Goal: Navigation & Orientation: Understand site structure

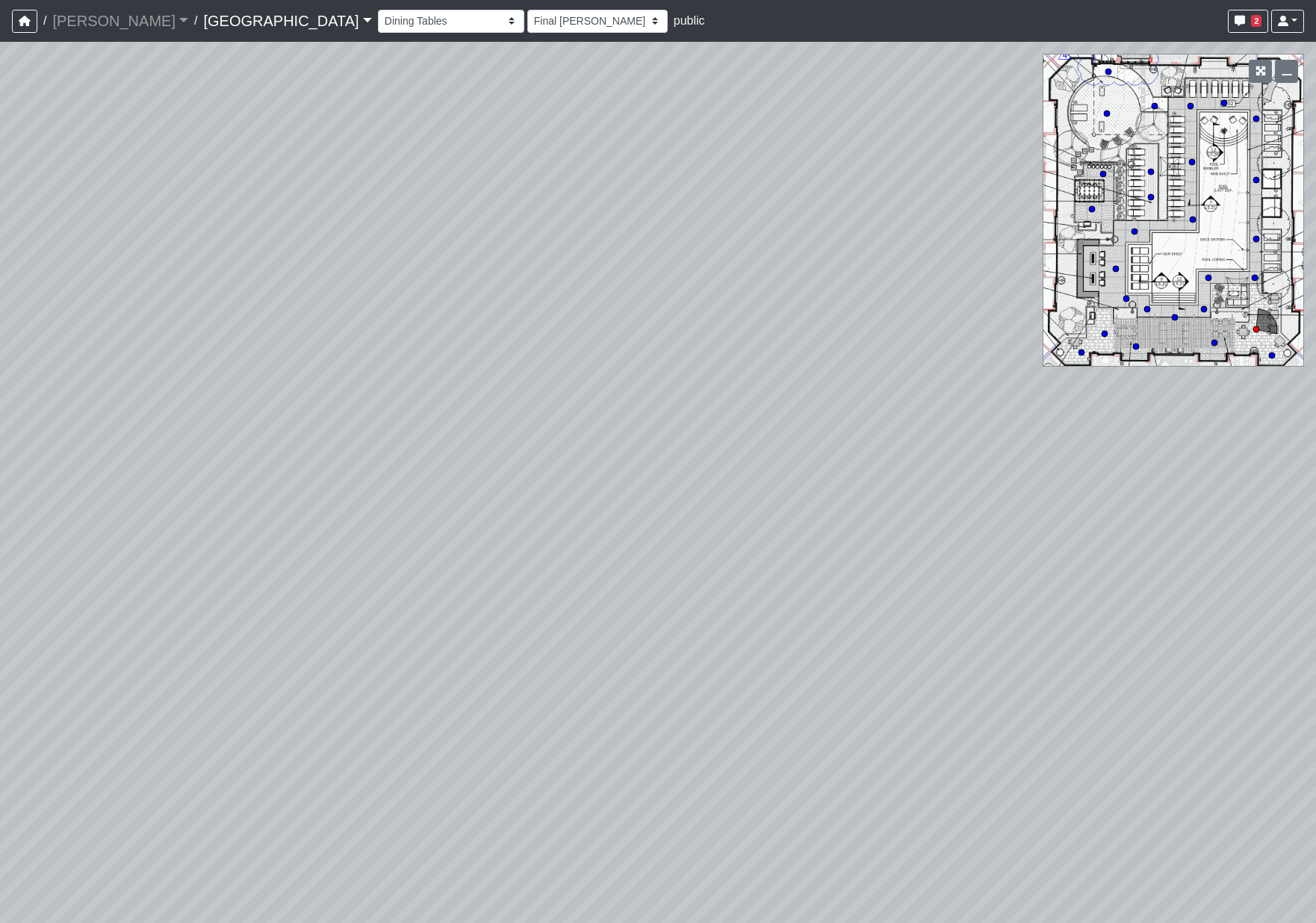
select select "8WTtNv1GM3J1TpDWPsoJkN"
select select "h3ebyGk32eUmSzz99H473o"
drag, startPoint x: 1121, startPoint y: 505, endPoint x: 1168, endPoint y: 478, distance: 54.2
click at [1190, 497] on div "Loading... Pool Courtyard Entry 1 Loading... Main Lounge 2 Loading... Pool Cour…" at bounding box center [658, 482] width 1316 height 881
click at [886, 463] on icon at bounding box center [896, 463] width 45 height 45
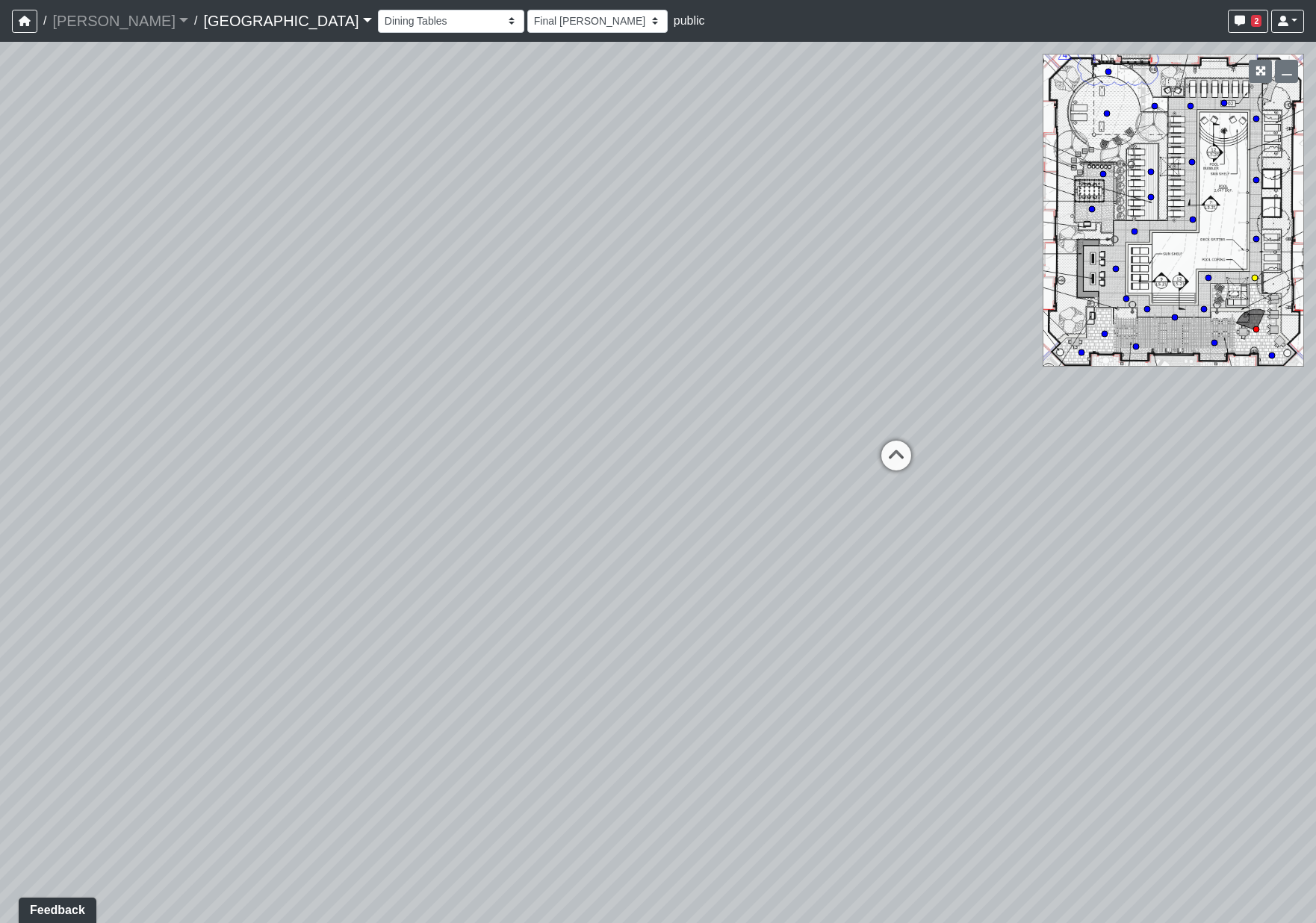
select select "mwnVeGdoUu3tRb3LQwBBFm"
select select "h3ebyGk32eUmSzz99H473o"
drag, startPoint x: 614, startPoint y: 487, endPoint x: 1087, endPoint y: 464, distance: 473.6
click at [1087, 465] on div "Loading... Pool Courtyard Entry 1 Loading... Main Lounge 2 Loading... Pool Cour…" at bounding box center [658, 482] width 1316 height 881
click at [326, 482] on icon at bounding box center [333, 487] width 45 height 45
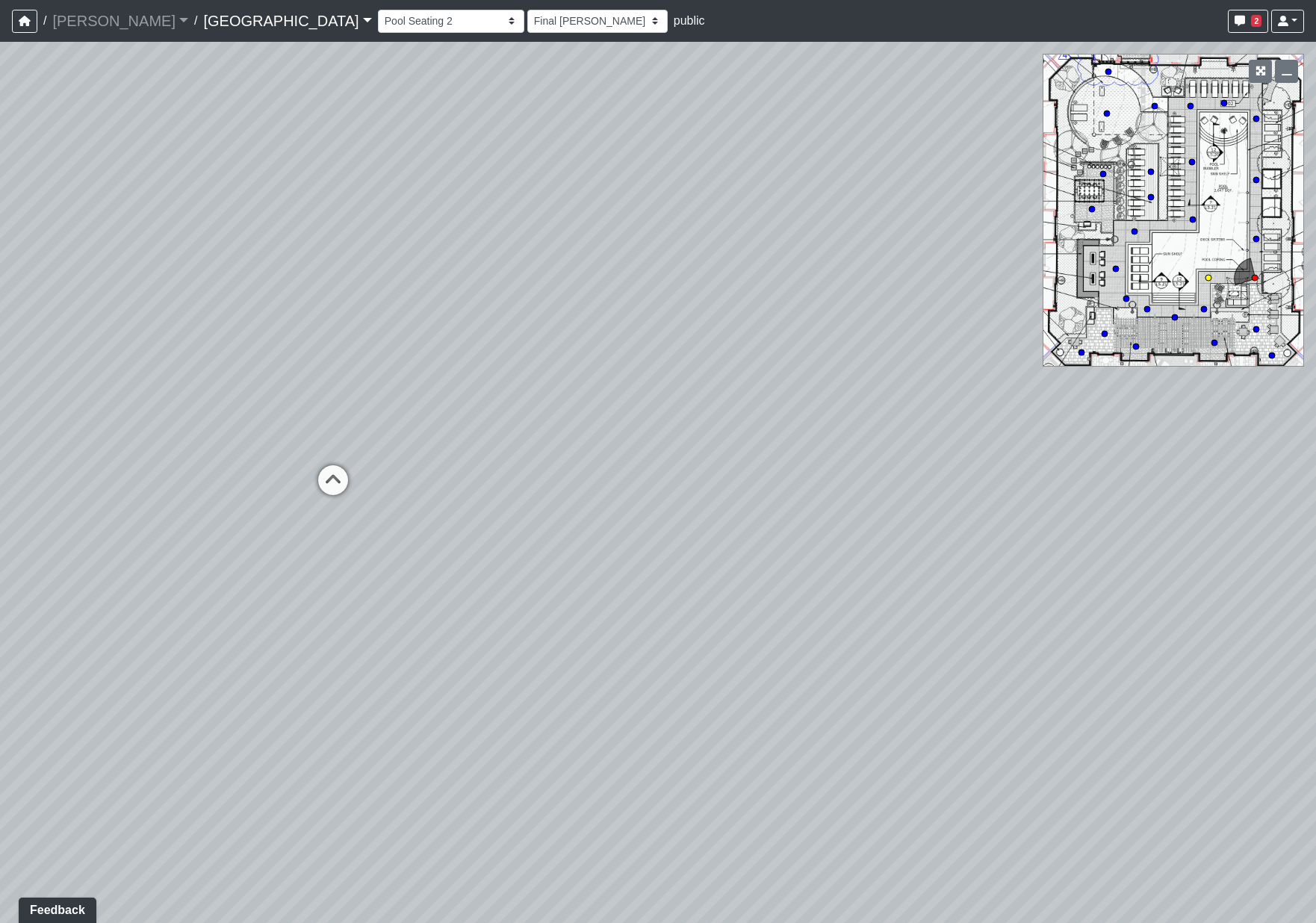
select select "pqMrpT7AeTgQuGYvvdurR9"
select select "h3ebyGk32eUmSzz99H473o"
drag, startPoint x: 424, startPoint y: 396, endPoint x: 167, endPoint y: 411, distance: 257.4
click at [167, 411] on div "Loading... Pool Courtyard Entry 1 Loading... Main Lounge 2 Loading... Pool Cour…" at bounding box center [658, 482] width 1316 height 881
click at [1106, 118] on icon at bounding box center [1106, 113] width 7 height 7
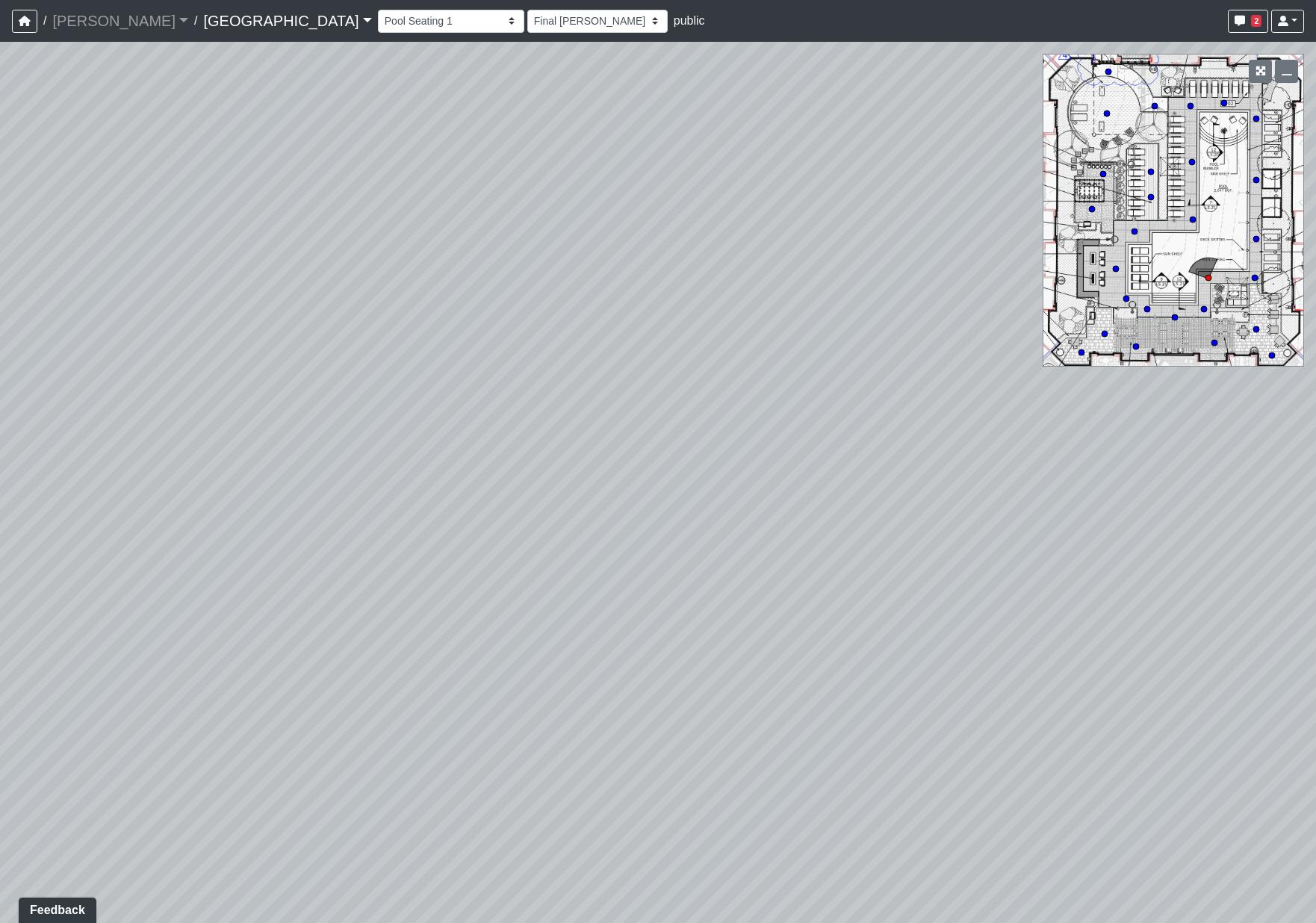
select select "orbVW6i9zBbUqfvs7RM4Ao"
select select "h3ebyGk32eUmSzz99H473o"
drag, startPoint x: 854, startPoint y: 314, endPoint x: 1040, endPoint y: 292, distance: 187.3
click at [1025, 292] on div "Loading... Pool Courtyard Entry 1 Loading... Main Lounge 2 Loading... Pool Cour…" at bounding box center [658, 482] width 1316 height 881
drag, startPoint x: 761, startPoint y: 391, endPoint x: 1094, endPoint y: 442, distance: 336.9
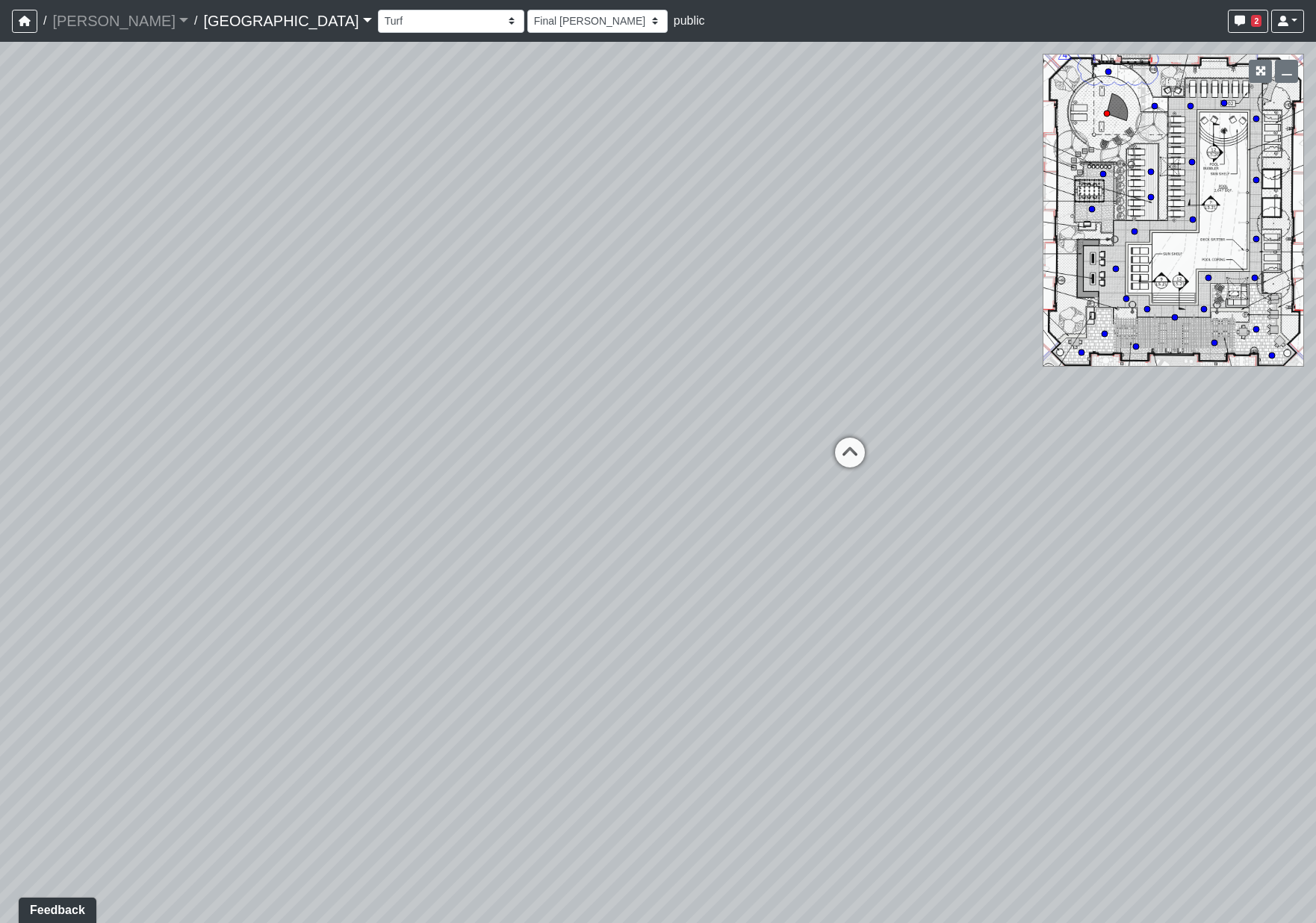
click at [945, 413] on div "Loading... Pool Courtyard Entry 1 Loading... Main Lounge 2 Loading... Pool Cour…" at bounding box center [658, 482] width 1316 height 881
drag, startPoint x: 427, startPoint y: 492, endPoint x: 1043, endPoint y: 339, distance: 634.7
click at [997, 360] on div "Loading... Pool Courtyard Entry 1 Loading... Main Lounge 2 Loading... Pool Cour…" at bounding box center [658, 482] width 1316 height 881
drag, startPoint x: 729, startPoint y: 393, endPoint x: 411, endPoint y: 366, distance: 319.1
click at [411, 366] on div "Loading... Pool Courtyard Entry 1 Loading... Main Lounge 2 Loading... Pool Cour…" at bounding box center [658, 482] width 1316 height 881
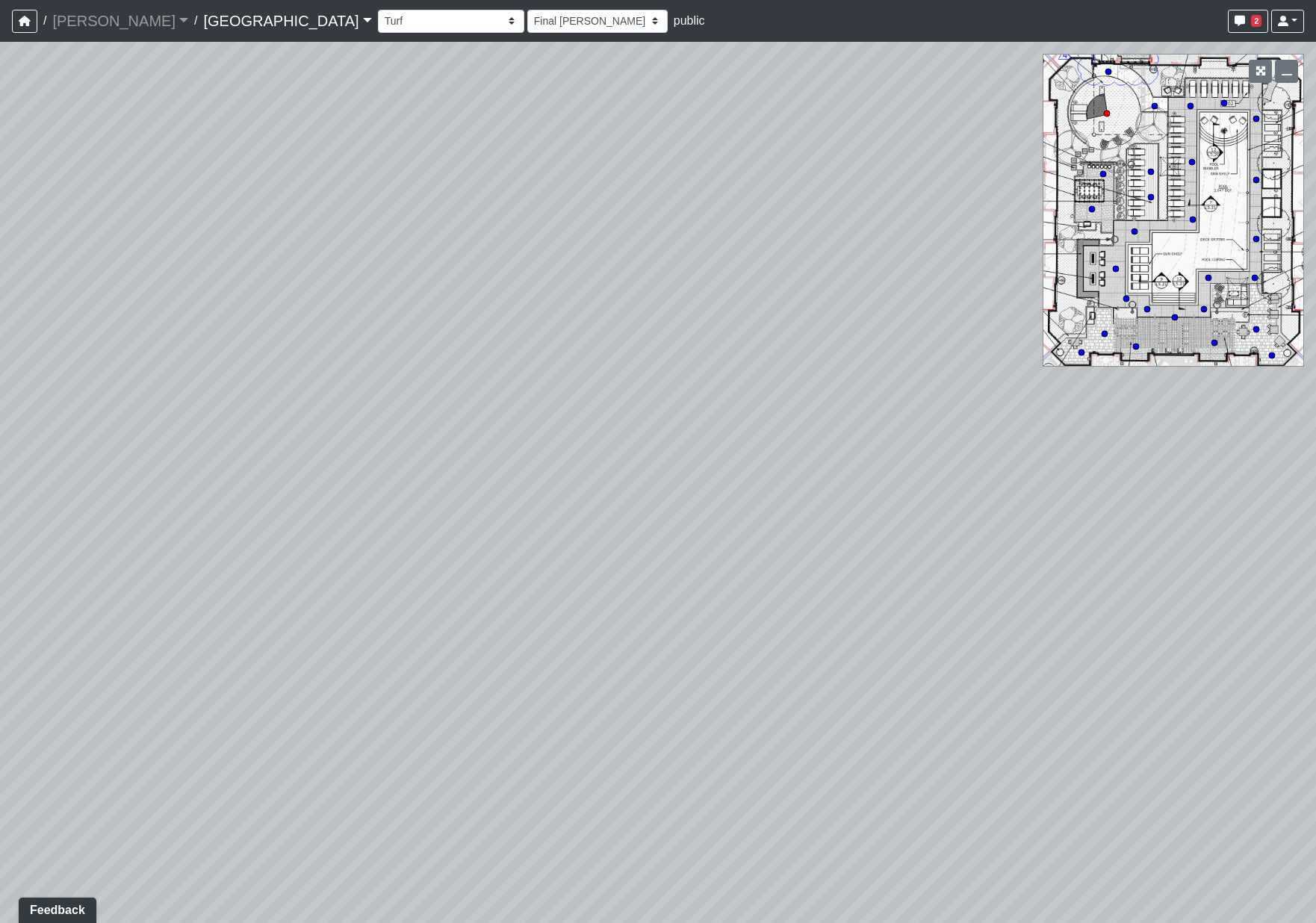
drag, startPoint x: 794, startPoint y: 520, endPoint x: -162, endPoint y: 381, distance: 966.1
click at [0, 381] on html "/ [PERSON_NAME] Loading... / [GEOGRAPHIC_DATA] [GEOGRAPHIC_DATA] Loading... [GE…" at bounding box center [658, 461] width 1316 height 923
drag, startPoint x: 750, startPoint y: 328, endPoint x: -295, endPoint y: 687, distance: 1104.9
click at [0, 687] on html "/ [PERSON_NAME] Loading... / [GEOGRAPHIC_DATA] [GEOGRAPHIC_DATA] Loading... [GE…" at bounding box center [658, 461] width 1316 height 923
drag, startPoint x: 818, startPoint y: 681, endPoint x: -358, endPoint y: 409, distance: 1207.0
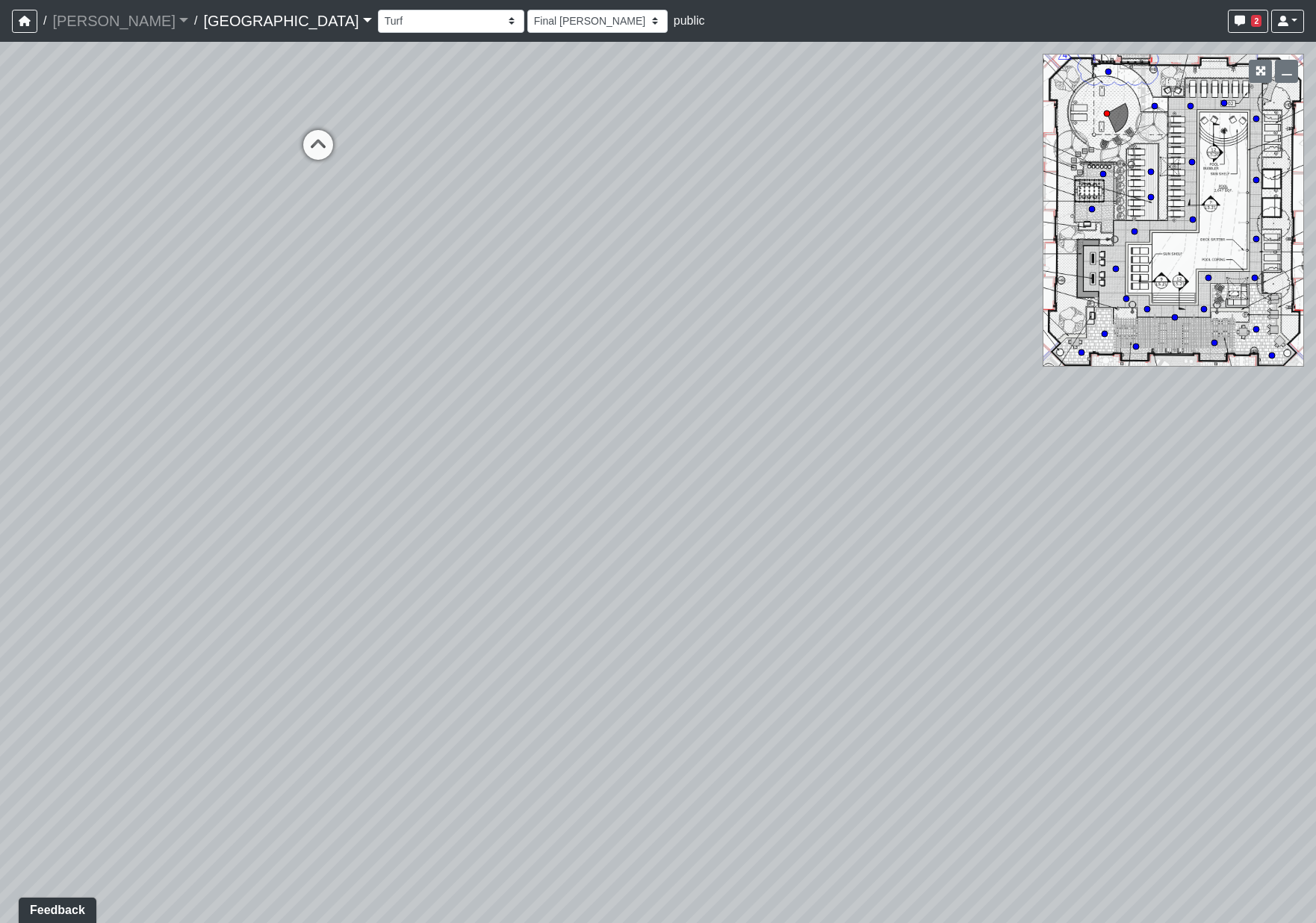
click at [0, 409] on html "/ [PERSON_NAME] Loading... / [GEOGRAPHIC_DATA] [GEOGRAPHIC_DATA] Loading... [GE…" at bounding box center [658, 461] width 1316 height 923
drag, startPoint x: 762, startPoint y: 538, endPoint x: 269, endPoint y: 715, distance: 523.8
click at [269, 715] on div "Loading... Pool Courtyard Entry 1 Loading... Main Lounge 2 Loading... Pool Cour…" at bounding box center [658, 482] width 1316 height 881
click at [378, 34] on div "Breezeway Entry Fireplace 1 Fireplace 2 Gate Golf Holes Shade Sails Sidewalk 1 …" at bounding box center [841, 21] width 926 height 29
click at [378, 20] on select "Breezeway Entry Fireplace 1 Fireplace 2 Gate Golf Holes Shade Sails Sidewalk 1 …" at bounding box center [451, 21] width 146 height 23
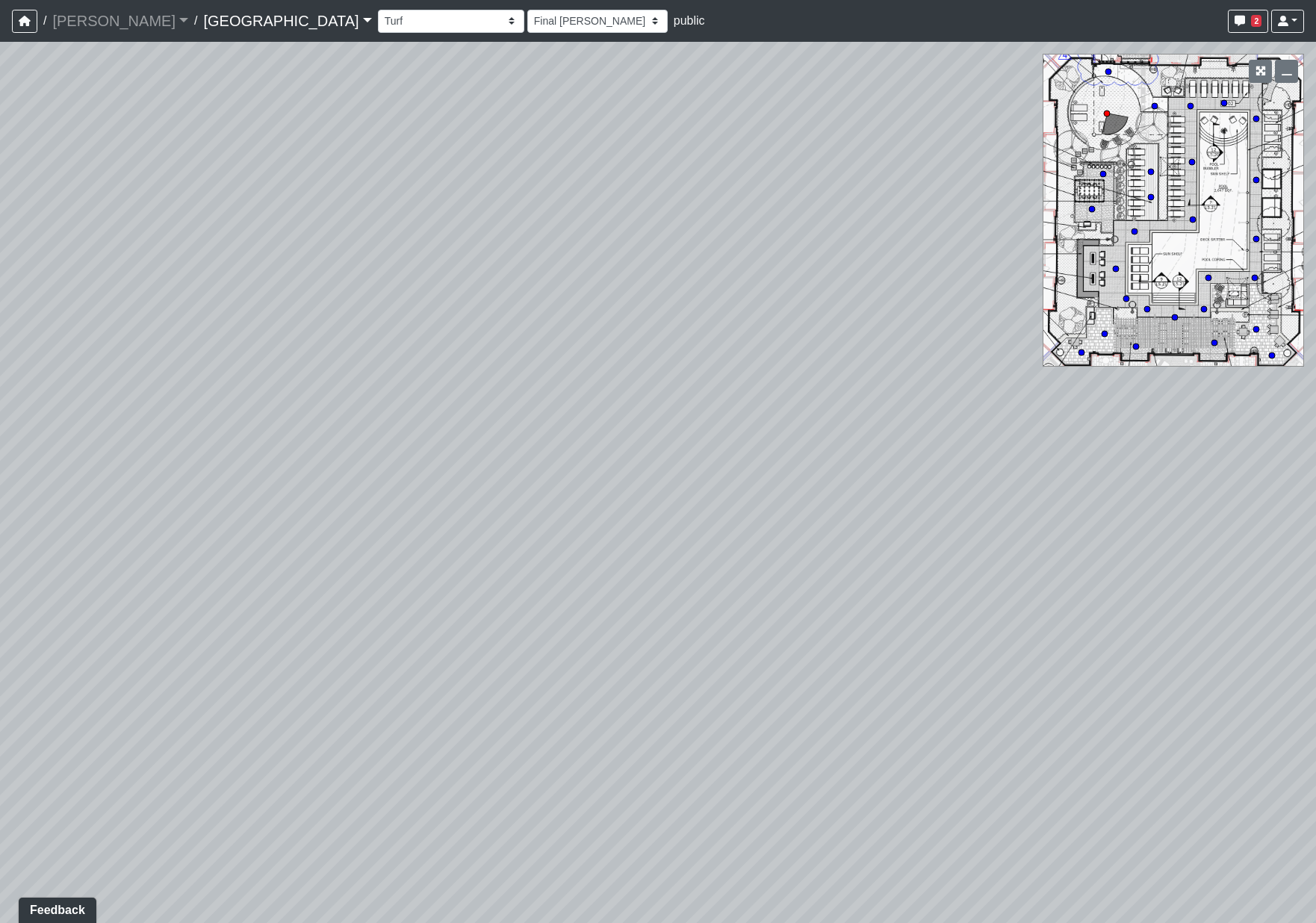
drag, startPoint x: 525, startPoint y: 467, endPoint x: 897, endPoint y: 482, distance: 372.3
click at [892, 485] on div "Loading... Pool Courtyard Entry 1 Loading... Main Lounge 2 Loading... Pool Cour…" at bounding box center [658, 482] width 1316 height 881
drag, startPoint x: 154, startPoint y: 492, endPoint x: 1143, endPoint y: 621, distance: 997.4
click at [1143, 621] on div "Loading... Pool Courtyard Entry 1 Loading... Main Lounge 2 Loading... Pool Cour…" at bounding box center [658, 482] width 1316 height 881
click at [478, 531] on icon at bounding box center [474, 540] width 45 height 45
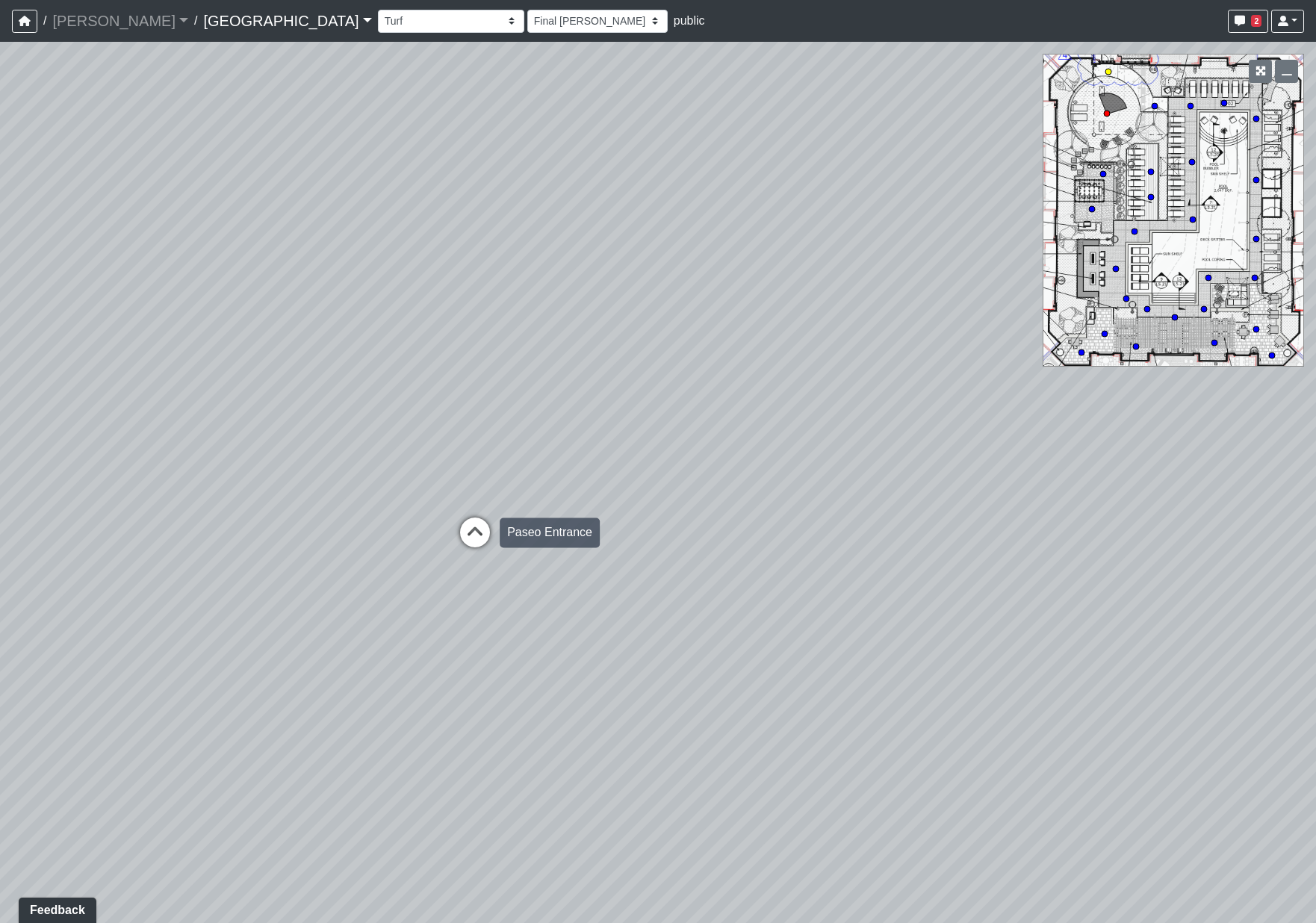
select select "bp6eZf2t8AY9XxgWzxsDS7"
select select "h3ebyGk32eUmSzz99H473o"
click at [394, 370] on icon at bounding box center [400, 381] width 45 height 45
select select "sEwiTxnSdALfGjNGTJr68G"
select select "h3ebyGk32eUmSzz99H473o"
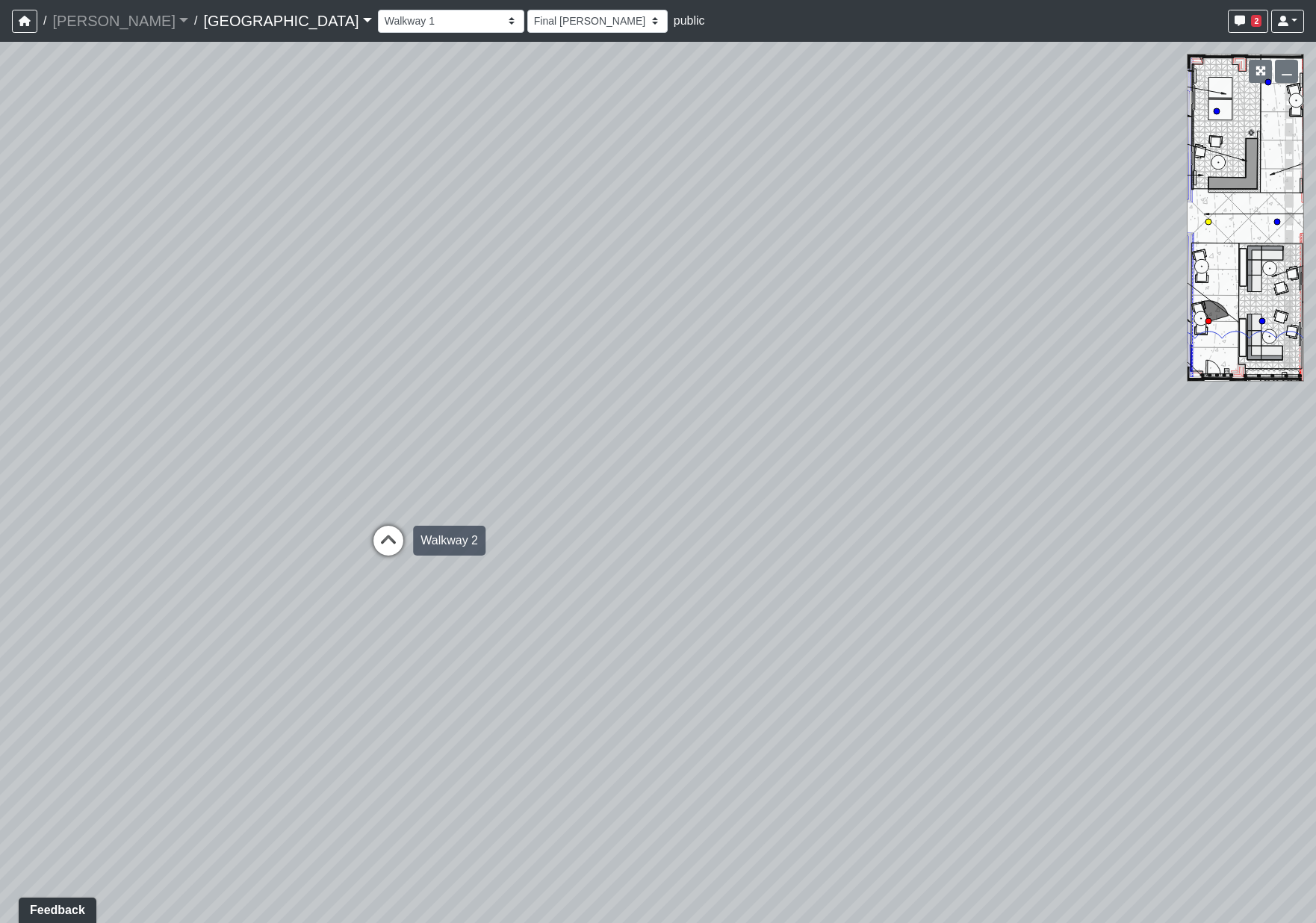
click at [383, 531] on icon at bounding box center [388, 548] width 45 height 45
select select "qCH7GBaZ2LsR8MqAxWUC8e"
select select "h3ebyGk32eUmSzz99H473o"
drag, startPoint x: 989, startPoint y: 448, endPoint x: -145, endPoint y: 386, distance: 1135.7
click at [0, 386] on html "/ [PERSON_NAME] Loading... / [GEOGRAPHIC_DATA] [GEOGRAPHIC_DATA] Loading... [GE…" at bounding box center [658, 461] width 1316 height 923
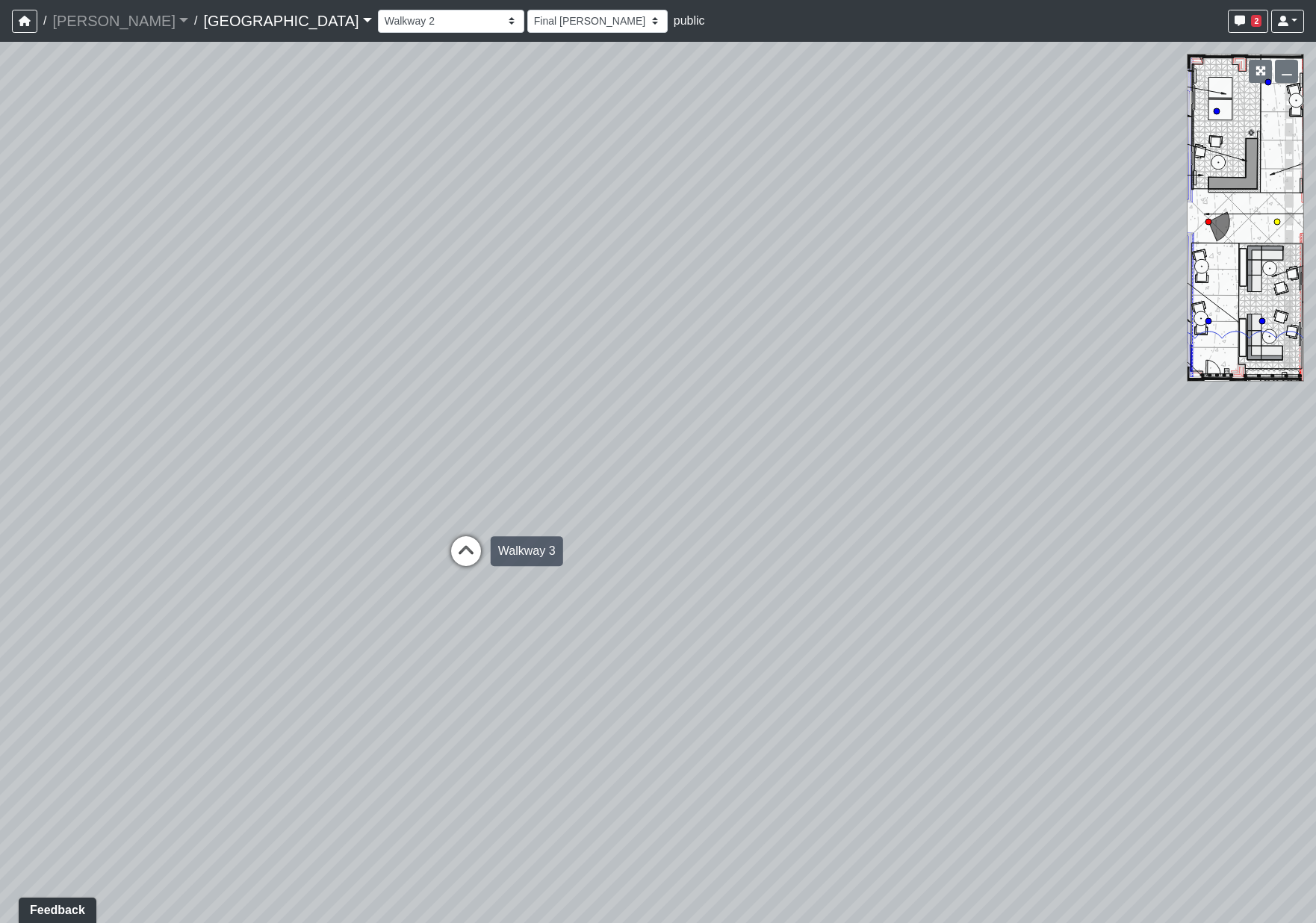
click at [463, 545] on icon at bounding box center [466, 558] width 45 height 45
select select "fouQaAmTNYQfM5euUrkyLi"
select select "h3ebyGk32eUmSzz99H473o"
drag, startPoint x: 877, startPoint y: 477, endPoint x: 993, endPoint y: 478, distance: 116.0
click at [993, 478] on div "Loading... Pool Courtyard Entry 1 Loading... Main Lounge 2 Loading... Pool Cour…" at bounding box center [658, 482] width 1316 height 881
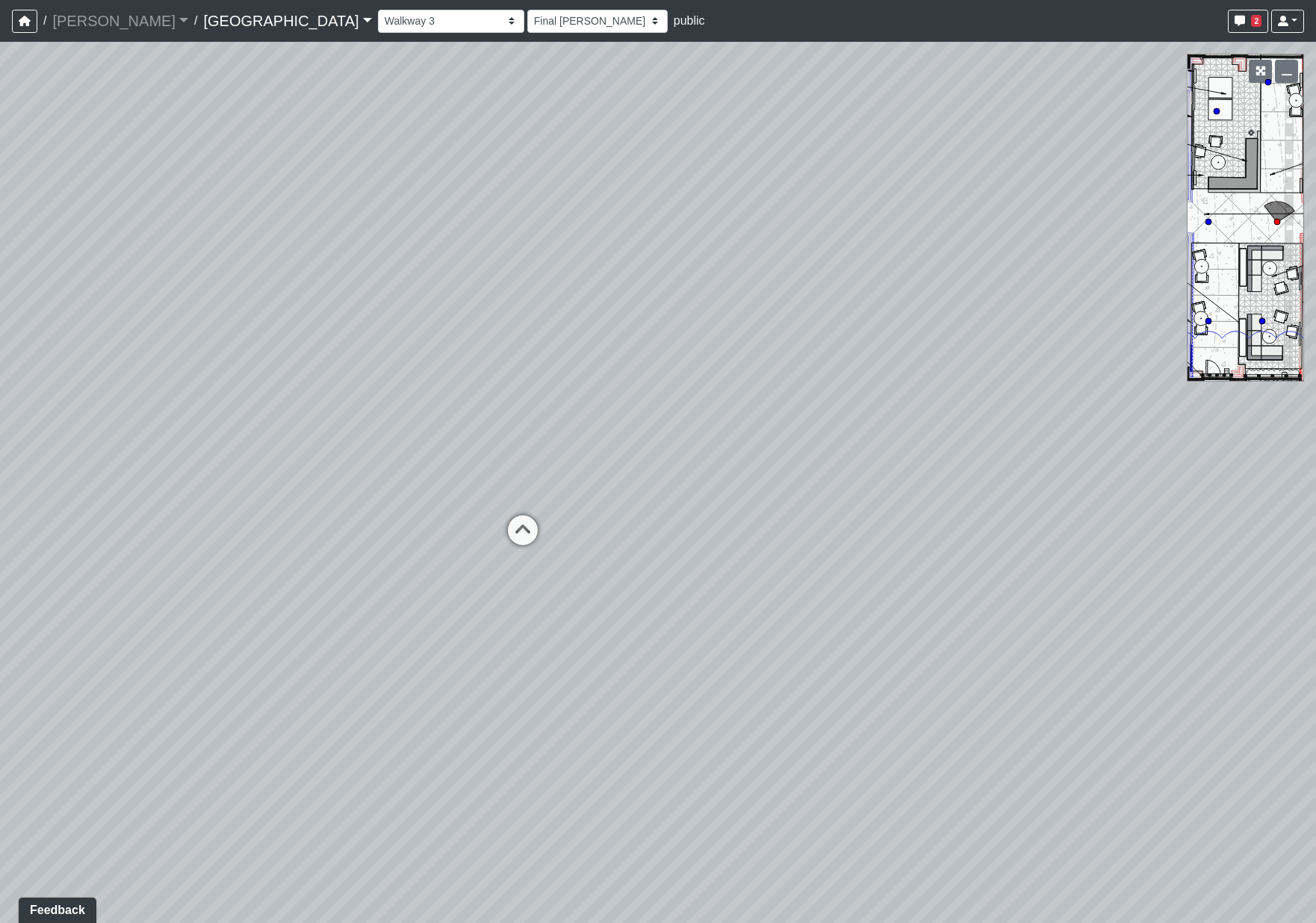
drag, startPoint x: 231, startPoint y: 439, endPoint x: 770, endPoint y: 546, distance: 549.5
click at [852, 542] on div "Loading... Pool Courtyard Entry 1 Loading... Main Lounge 2 Loading... Pool Cour…" at bounding box center [658, 482] width 1316 height 881
click at [657, 528] on icon at bounding box center [669, 540] width 45 height 45
select select "5twcqx3V9eezx34MYuTuHT"
select select "h3ebyGk32eUmSzz99H473o"
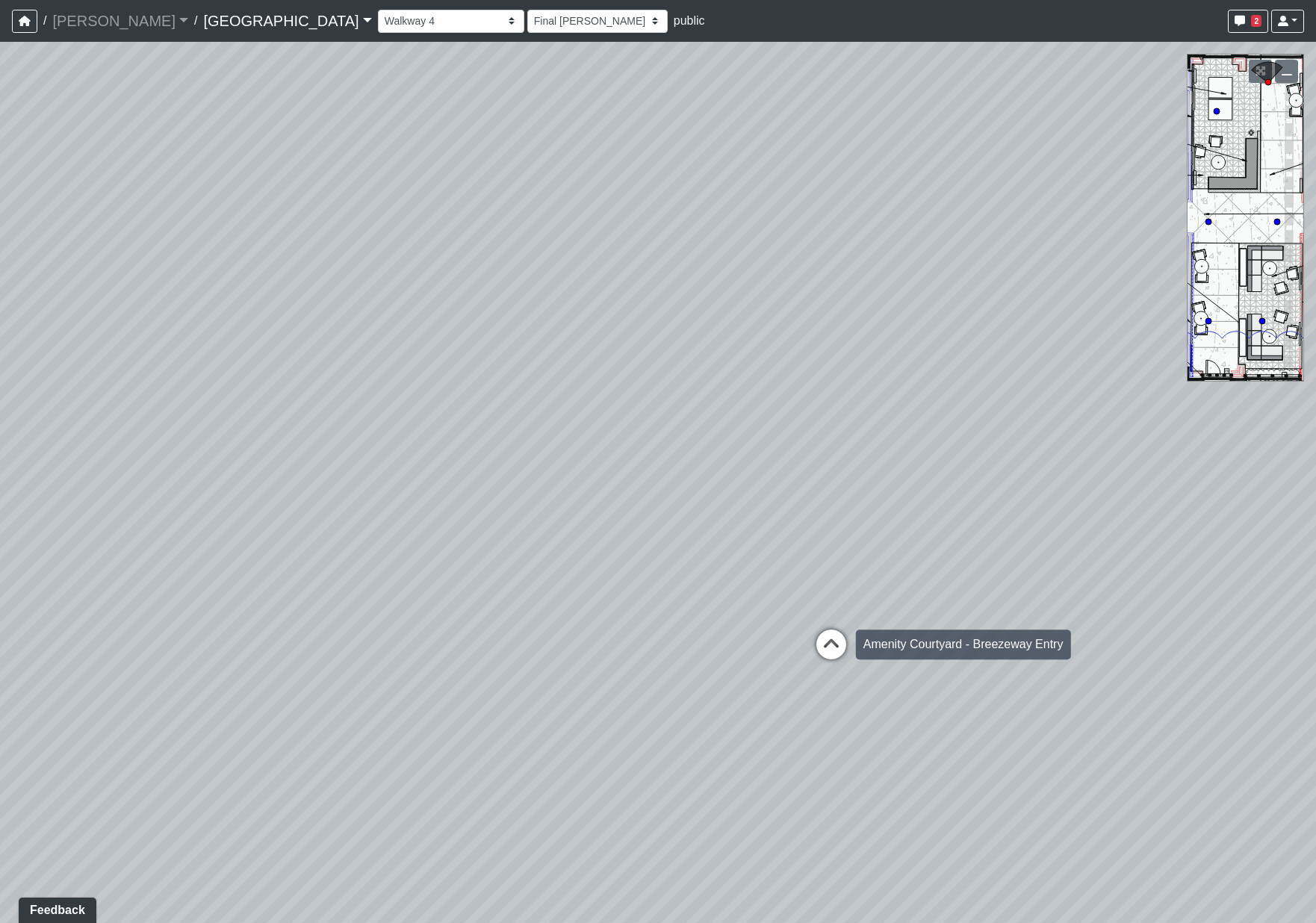
click at [827, 634] on icon at bounding box center [830, 651] width 45 height 45
select select "bV6mw7sk2yau5djgeHJiat"
select select "h3ebyGk32eUmSzz99H473o"
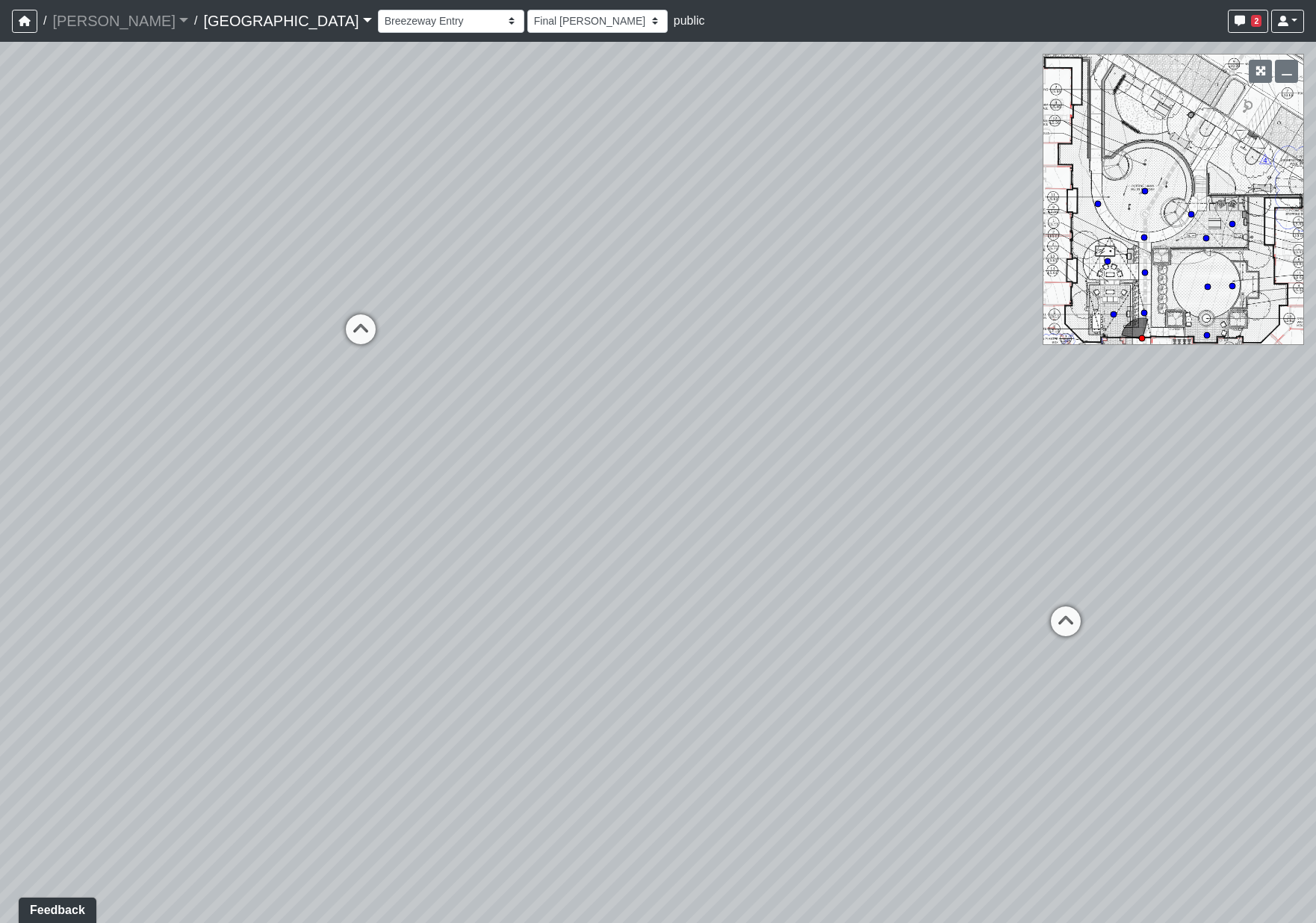
drag, startPoint x: 422, startPoint y: 514, endPoint x: 710, endPoint y: 450, distance: 295.0
click at [710, 450] on div "Loading... Pool Courtyard Entry 1 Loading... Main Lounge 2 Loading... Pool Cour…" at bounding box center [658, 482] width 1316 height 881
click at [1098, 606] on div "Loading... Pool Courtyard Entry 1 Loading... Main Lounge 2 Loading... Pool Cour…" at bounding box center [658, 482] width 1316 height 881
click at [381, 310] on div "Loading... Pool Courtyard Entry 1 Loading... Main Lounge 2 Loading... Pool Cour…" at bounding box center [658, 482] width 1316 height 881
click at [396, 316] on icon at bounding box center [411, 325] width 45 height 45
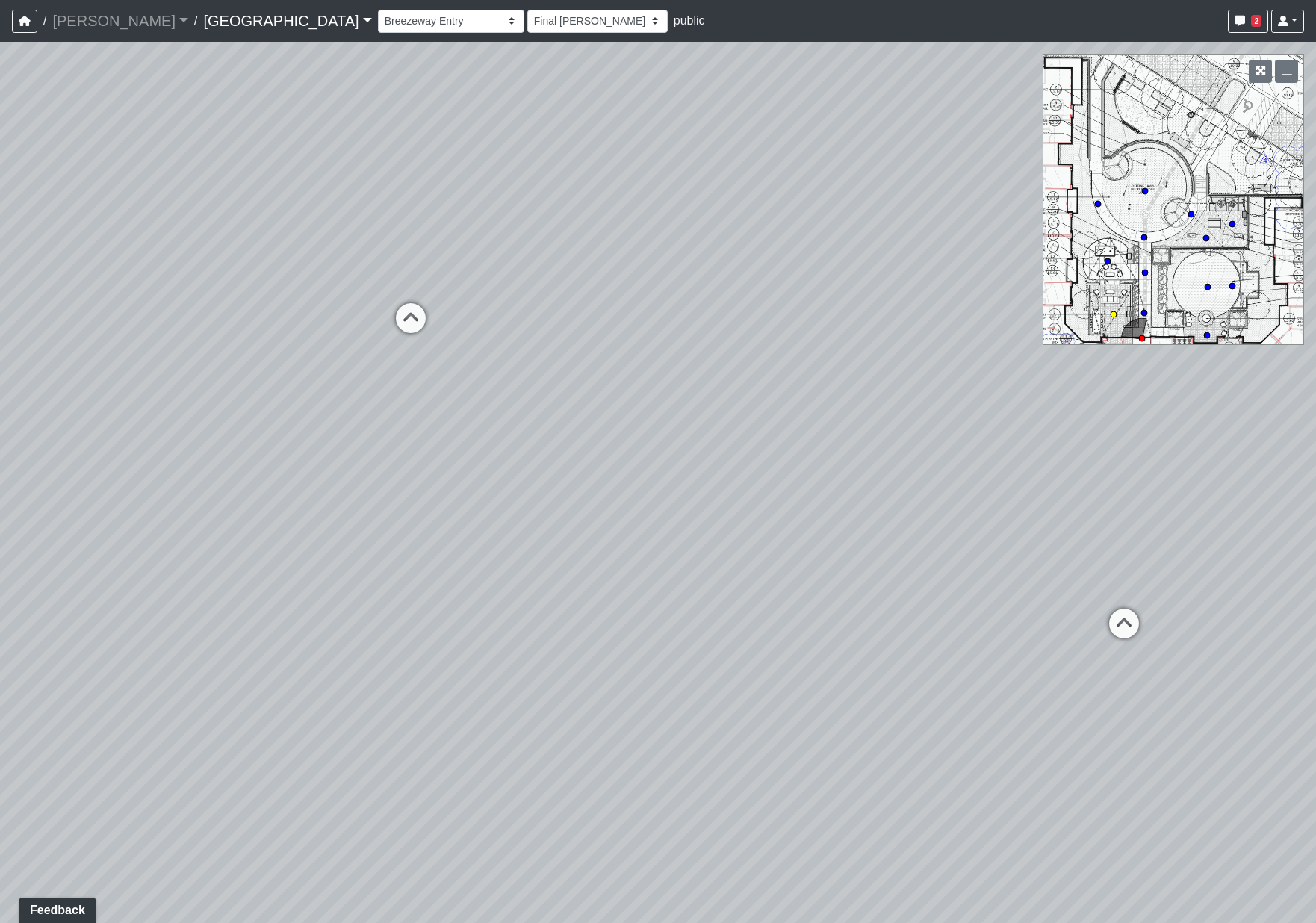
select select "5uJtwLu7MtxUpdbcDPHwr4"
select select "h3ebyGk32eUmSzz99H473o"
drag, startPoint x: 69, startPoint y: 566, endPoint x: 1003, endPoint y: 424, distance: 944.7
click at [1038, 419] on div "Loading... Pool Courtyard Entry 1 Loading... Main Lounge 2 Loading... Pool Cour…" at bounding box center [658, 482] width 1316 height 881
drag, startPoint x: 744, startPoint y: 485, endPoint x: 488, endPoint y: 540, distance: 261.8
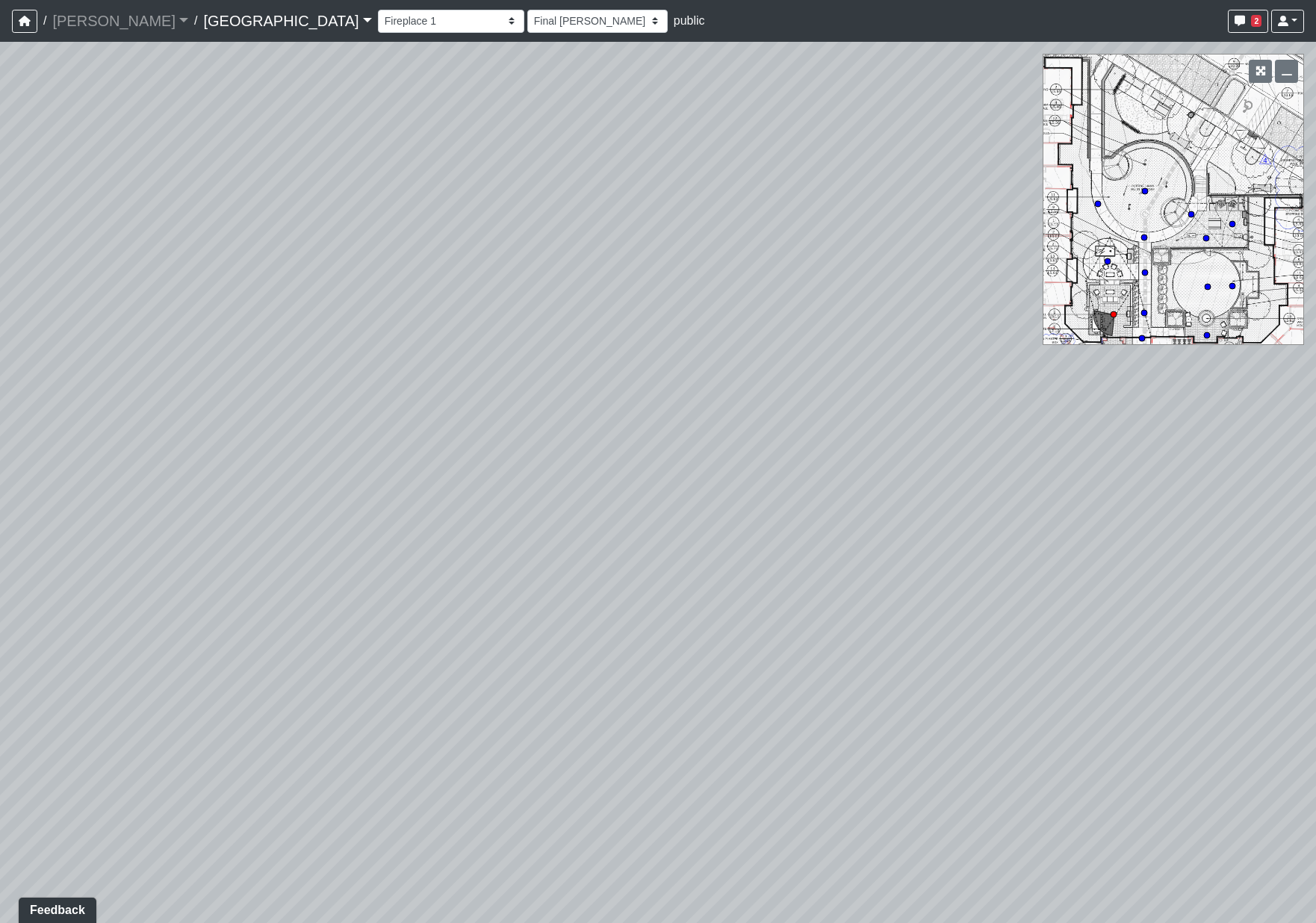
click at [488, 540] on div "Loading... Pool Courtyard Entry 1 Loading... Main Lounge 2 Loading... Pool Cour…" at bounding box center [658, 482] width 1316 height 881
drag, startPoint x: 878, startPoint y: 372, endPoint x: 59, endPoint y: 132, distance: 853.4
click at [59, 132] on div "Loading... Pool Courtyard Entry 1 Loading... Main Lounge 2 Loading... Pool Cour…" at bounding box center [658, 482] width 1316 height 881
drag, startPoint x: 794, startPoint y: 291, endPoint x: 238, endPoint y: 325, distance: 557.0
click at [0, 376] on html "/ [PERSON_NAME] Loading... / [GEOGRAPHIC_DATA] [GEOGRAPHIC_DATA] Loading... [GE…" at bounding box center [658, 461] width 1316 height 923
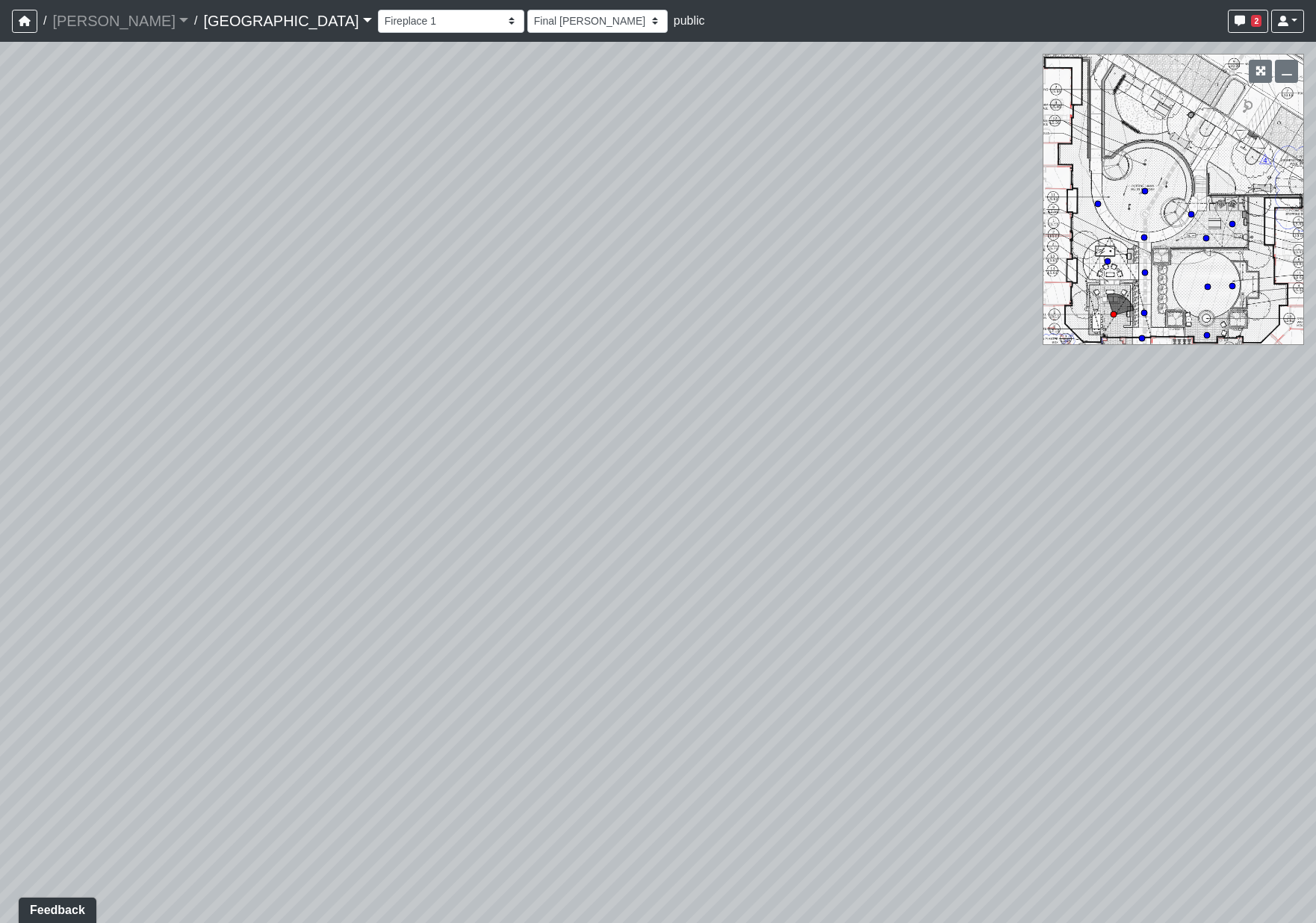
drag, startPoint x: 665, startPoint y: 557, endPoint x: 240, endPoint y: 685, distance: 443.9
click at [240, 685] on div "Loading... Pool Courtyard Entry 1 Loading... Main Lounge 2 Loading... Pool Cour…" at bounding box center [658, 482] width 1316 height 881
drag, startPoint x: 754, startPoint y: 461, endPoint x: 69, endPoint y: 380, distance: 689.8
click at [69, 380] on div "Loading... Pool Courtyard Entry 1 Loading... Main Lounge 2 Loading... Pool Cour…" at bounding box center [658, 482] width 1316 height 881
click at [835, 269] on icon at bounding box center [820, 272] width 45 height 45
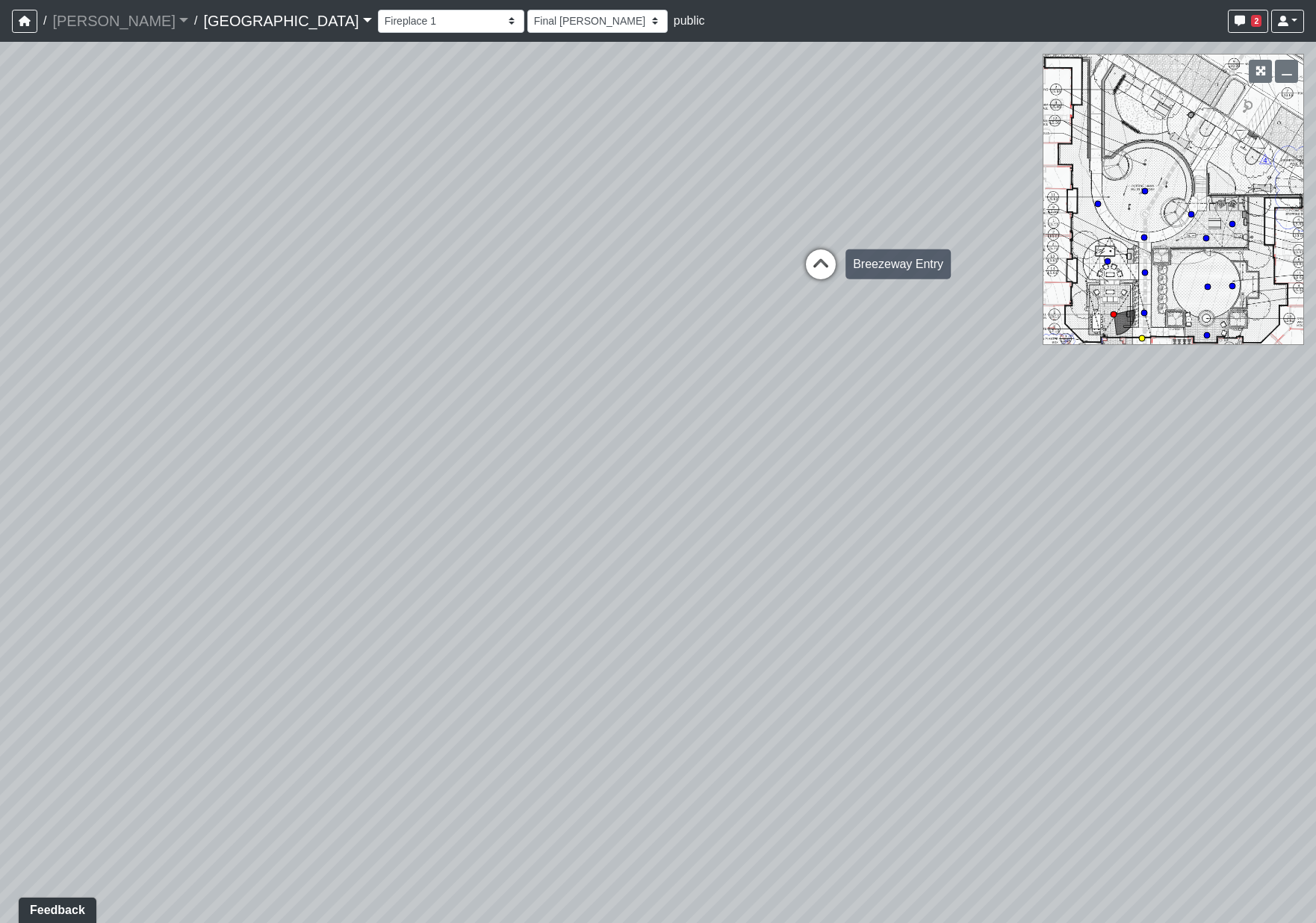
select select "bV6mw7sk2yau5djgeHJiat"
select select "h3ebyGk32eUmSzz99H473o"
drag, startPoint x: 254, startPoint y: 351, endPoint x: 1314, endPoint y: 497, distance: 1070.0
click at [1314, 497] on div "Loading... Pool Courtyard Entry 1 Loading... Main Lounge 2 Loading... Pool Cour…" at bounding box center [658, 482] width 1316 height 881
drag, startPoint x: 330, startPoint y: 399, endPoint x: 553, endPoint y: 418, distance: 223.8
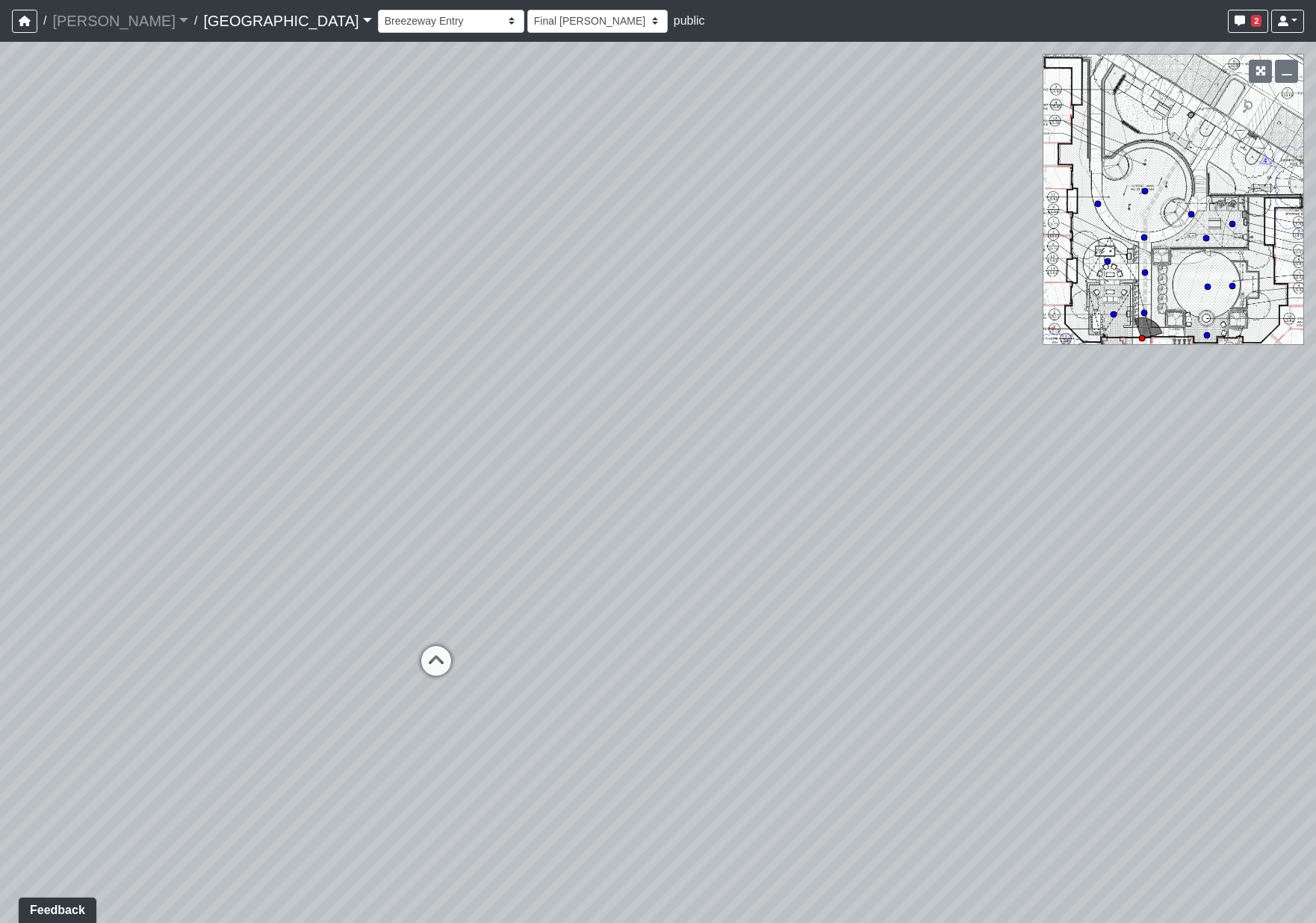
click at [553, 418] on div "Loading... Pool Courtyard Entry 1 Loading... Main Lounge 2 Loading... Pool Cour…" at bounding box center [658, 482] width 1316 height 881
click at [437, 666] on icon at bounding box center [450, 666] width 45 height 45
select select "2g74JqUAVunN4W4RDEJZSB"
select select "h3ebyGk32eUmSzz99H473o"
drag, startPoint x: 313, startPoint y: 410, endPoint x: 655, endPoint y: 488, distance: 350.8
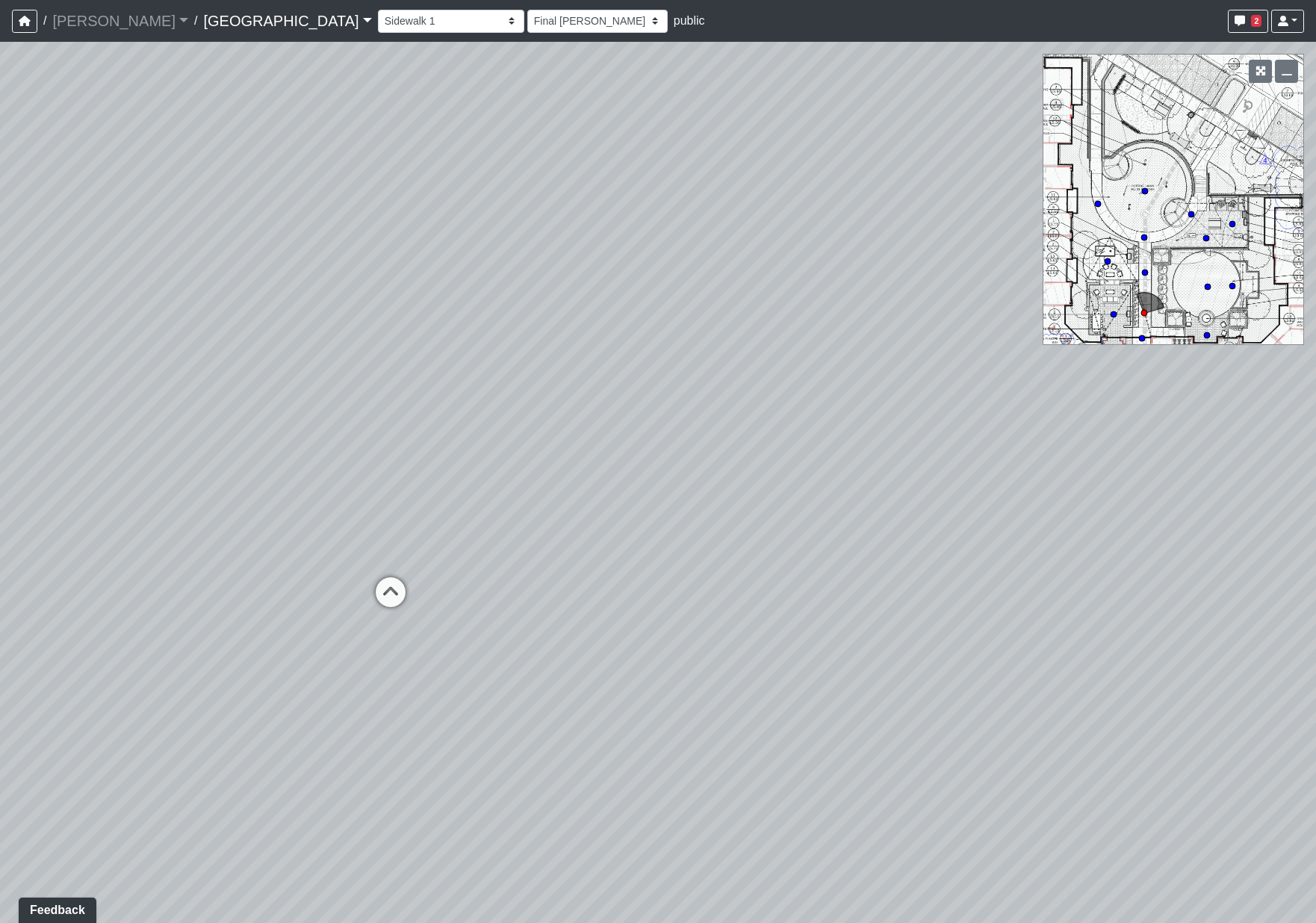
click at [655, 488] on div "Loading... Pool Courtyard Entry 1 Loading... Main Lounge 2 Loading... Pool Cour…" at bounding box center [658, 482] width 1316 height 881
click at [696, 639] on icon at bounding box center [688, 651] width 45 height 45
select select "aKnx4LbkW4vTTeN38Co3z9"
select select "h3ebyGk32eUmSzz99H473o"
drag, startPoint x: 343, startPoint y: 523, endPoint x: 1195, endPoint y: 561, distance: 852.8
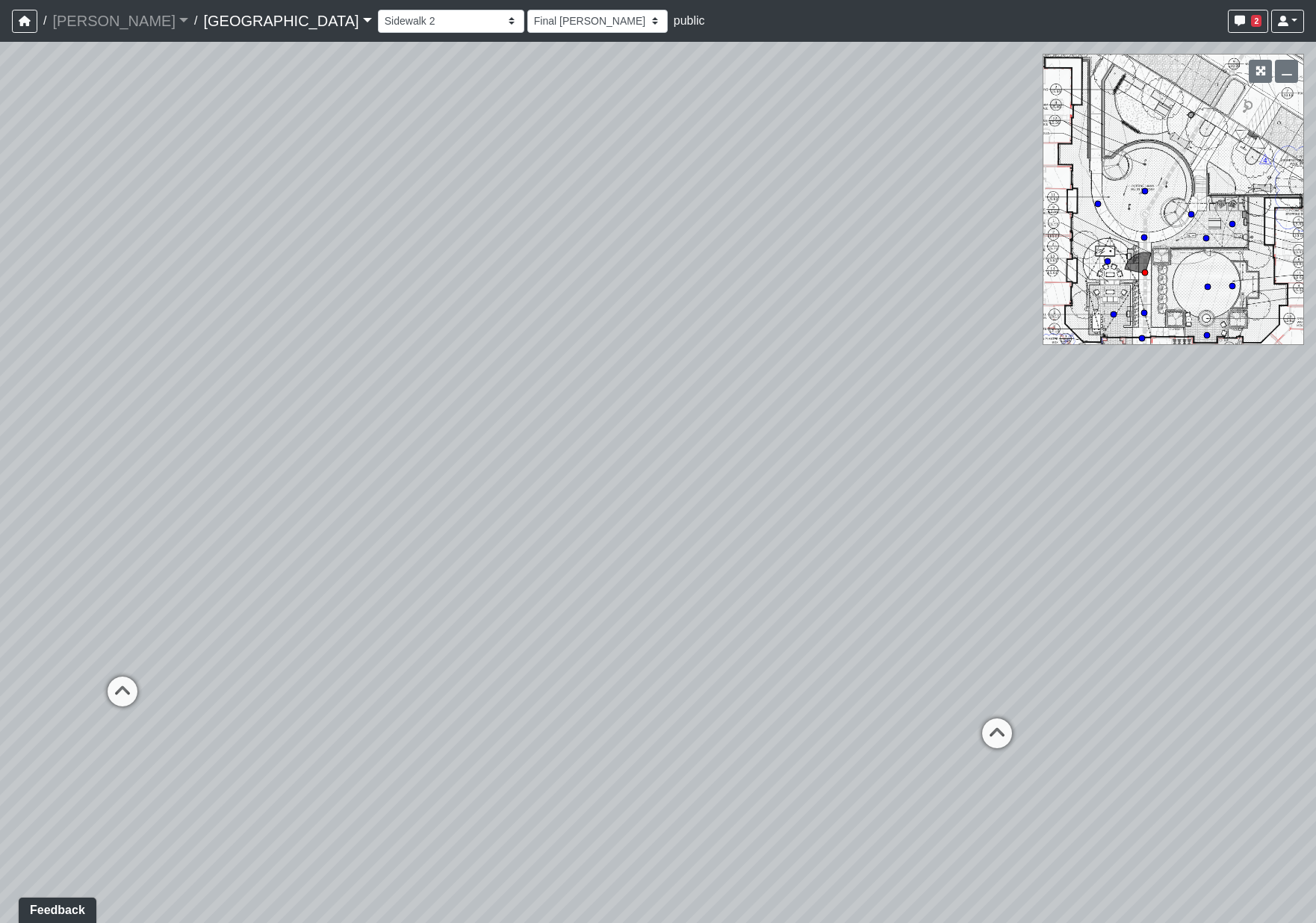
click at [1195, 561] on div "Loading... Pool Courtyard Entry 1 Loading... Main Lounge 2 Loading... Pool Cour…" at bounding box center [658, 482] width 1316 height 881
click at [569, 659] on icon at bounding box center [579, 665] width 45 height 45
select select "fUW8DjP2CB6W6ML7iSpLTL"
select select "h3ebyGk32eUmSzz99H473o"
drag, startPoint x: 540, startPoint y: 645, endPoint x: 1056, endPoint y: 260, distance: 643.8
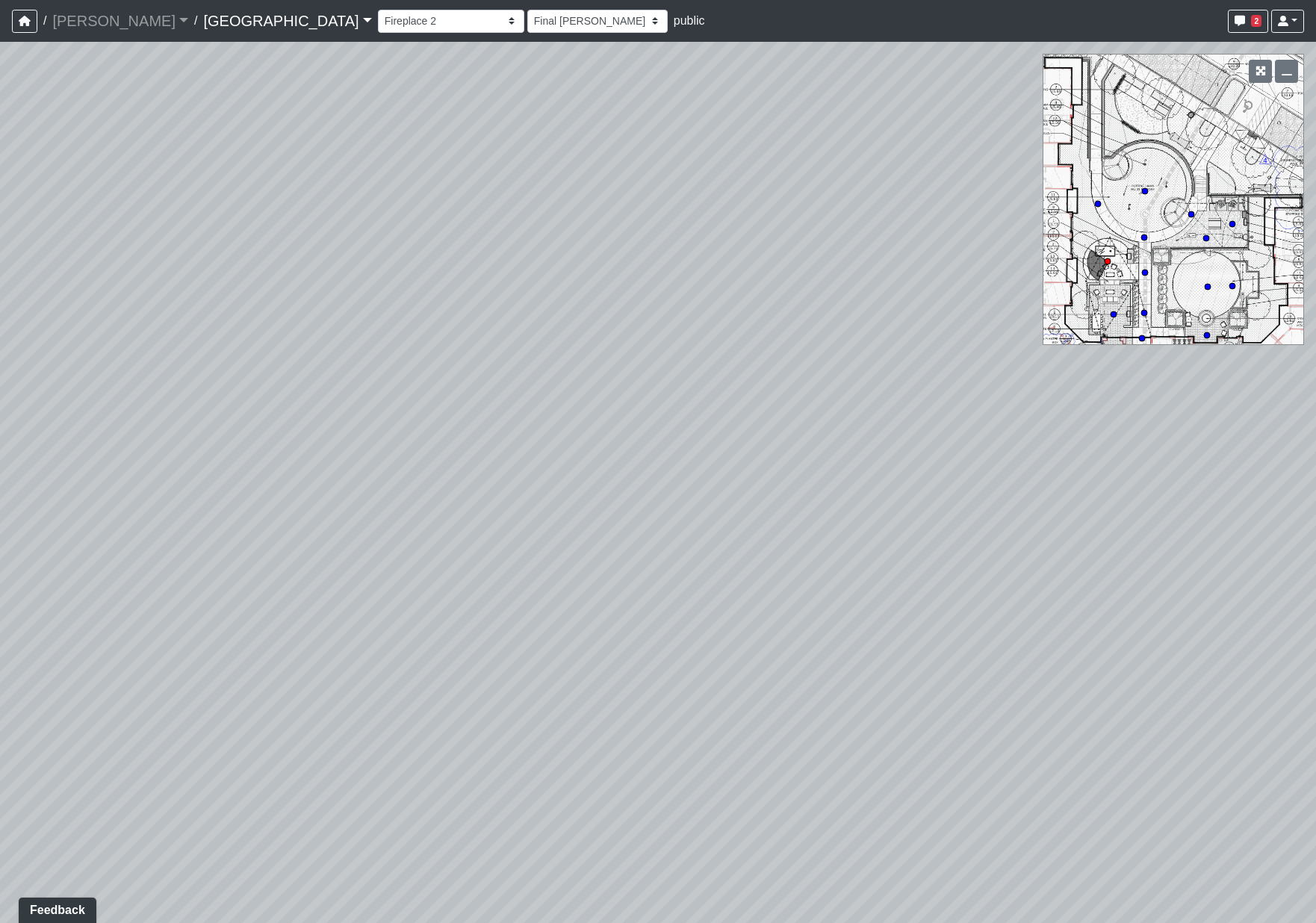
click at [1056, 260] on div "Loading... Pool Courtyard Entry 1 Loading... Main Lounge 2 Loading... Pool Cour…" at bounding box center [658, 482] width 1316 height 881
drag, startPoint x: 287, startPoint y: 535, endPoint x: 1198, endPoint y: 544, distance: 911.0
click at [1295, 580] on div "Loading... Pool Courtyard Entry 1 Loading... Main Lounge 2 Loading... Pool Cour…" at bounding box center [658, 482] width 1316 height 881
drag, startPoint x: 152, startPoint y: 368, endPoint x: 159, endPoint y: 352, distance: 17.5
click at [152, 366] on icon at bounding box center [157, 385] width 45 height 45
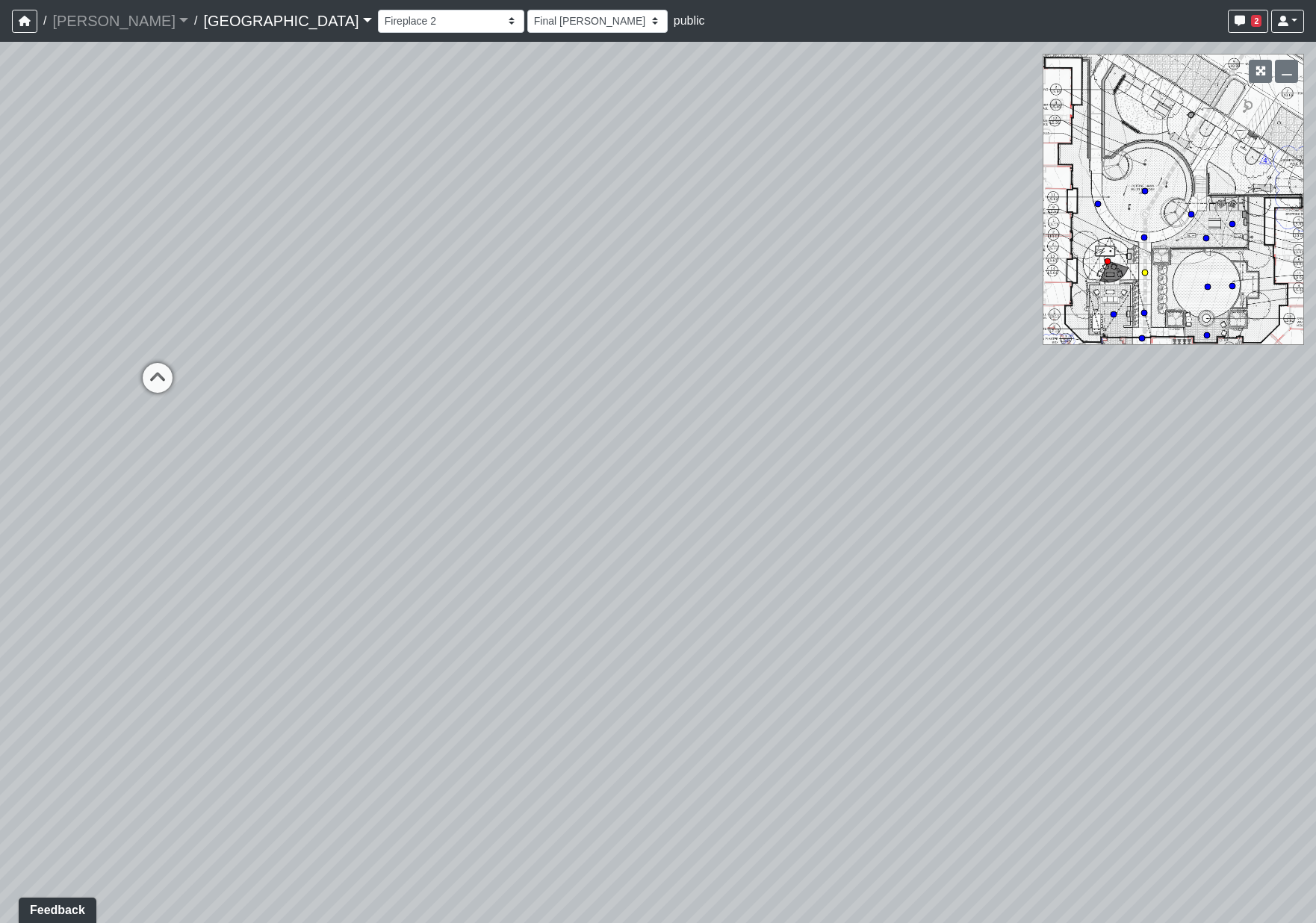
select select "aKnx4LbkW4vTTeN38Co3z9"
select select "h3ebyGk32eUmSzz99H473o"
drag, startPoint x: 195, startPoint y: 58, endPoint x: -332, endPoint y: 20, distance: 528.4
click at [0, 20] on html "/ [PERSON_NAME] Loading... / [GEOGRAPHIC_DATA] [GEOGRAPHIC_DATA] Loading... [GE…" at bounding box center [658, 461] width 1316 height 923
drag, startPoint x: 1095, startPoint y: 572, endPoint x: 1189, endPoint y: 513, distance: 111.0
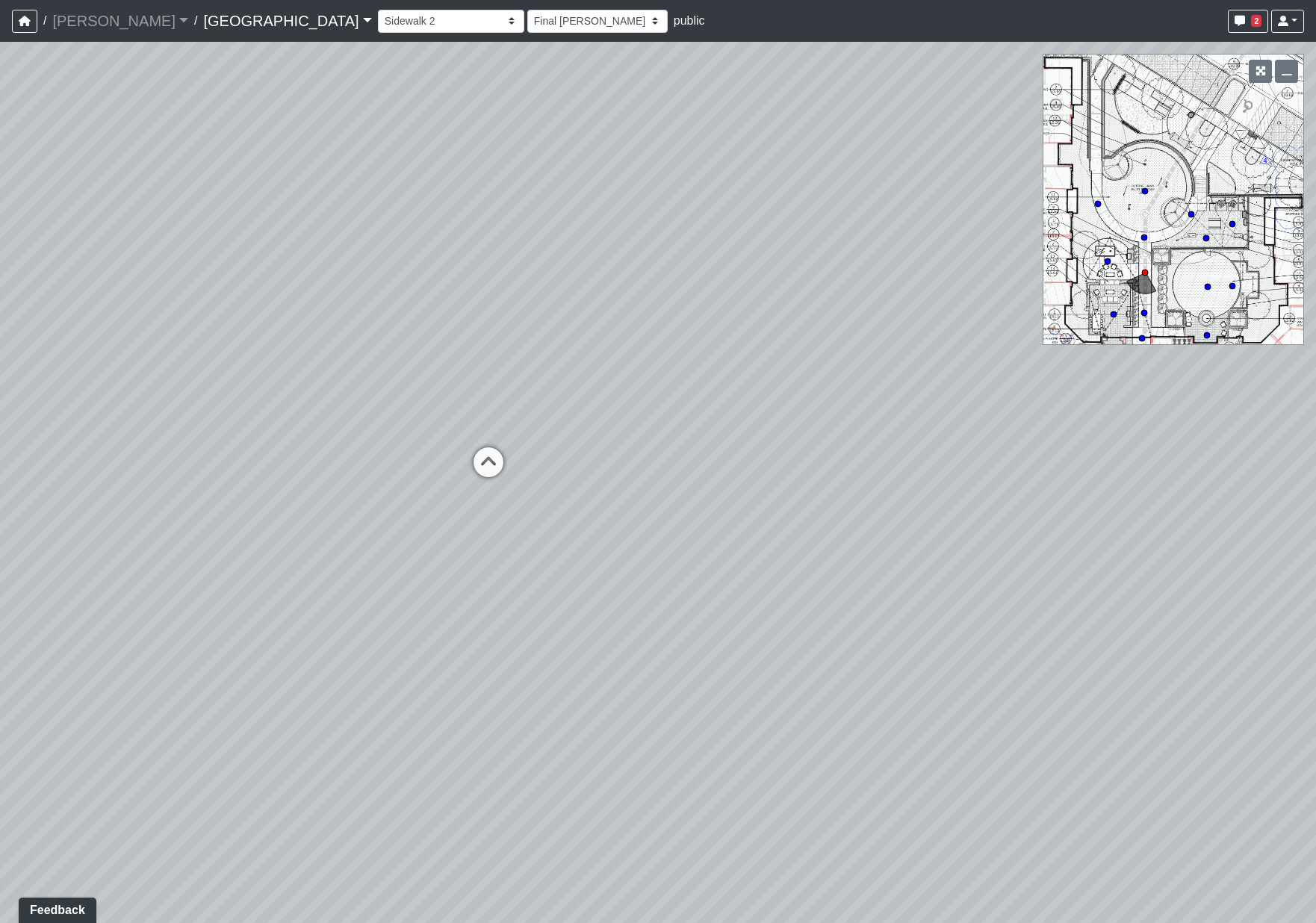
click at [1232, 552] on div "Loading... Pool Courtyard Entry 1 Loading... Main Lounge 2 Loading... Pool Cour…" at bounding box center [658, 482] width 1316 height 881
click at [481, 444] on icon at bounding box center [491, 459] width 45 height 45
select select "2g74JqUAVunN4W4RDEJZSB"
select select "h3ebyGk32eUmSzz99H473o"
click at [489, 597] on icon at bounding box center [501, 595] width 45 height 45
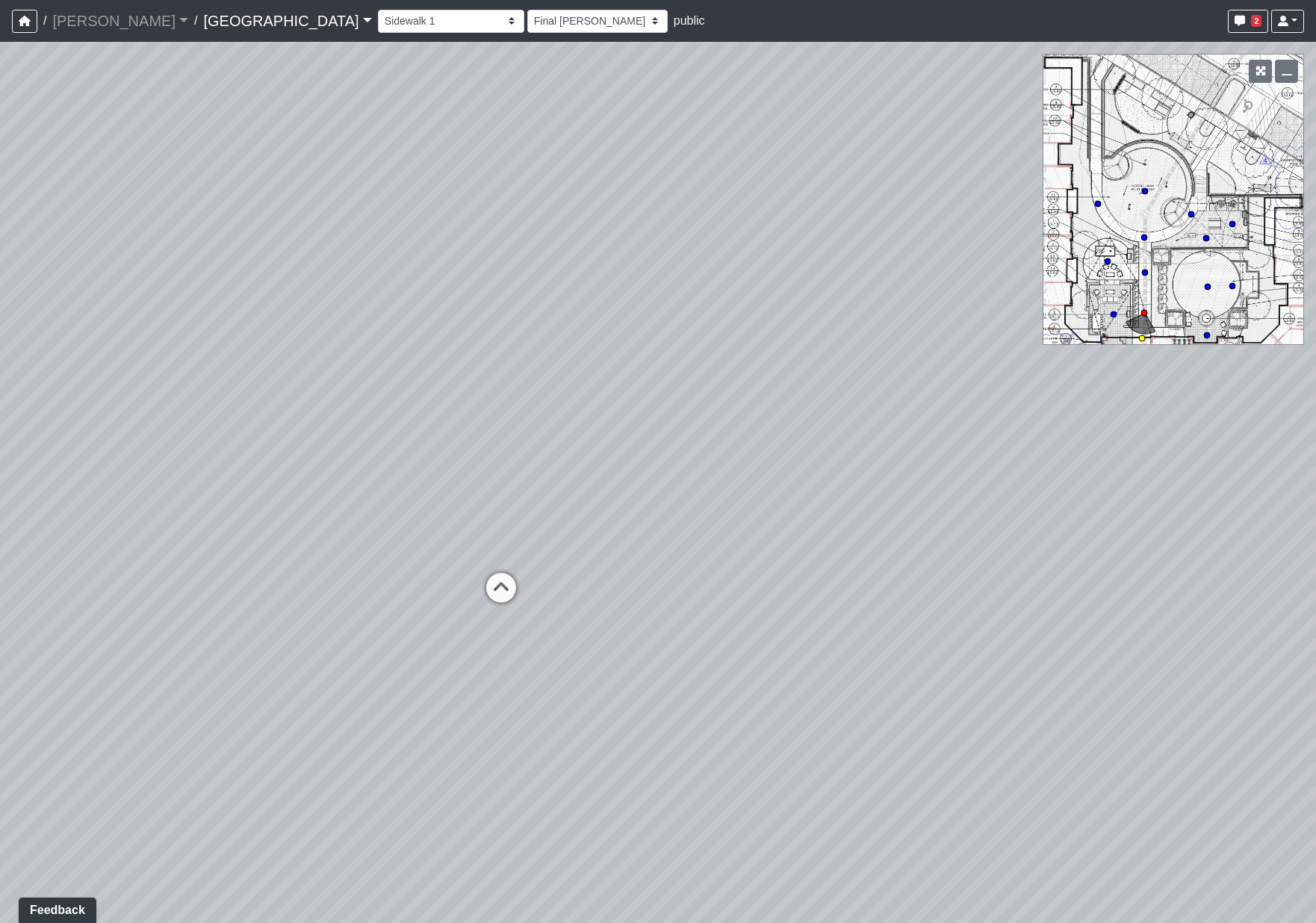
select select "bV6mw7sk2yau5djgeHJiat"
select select "h3ebyGk32eUmSzz99H473o"
drag, startPoint x: 791, startPoint y: 495, endPoint x: -172, endPoint y: 320, distance: 978.8
click at [0, 320] on html "/ [PERSON_NAME] Loading... / [GEOGRAPHIC_DATA] [GEOGRAPHIC_DATA] Loading... [GE…" at bounding box center [658, 461] width 1316 height 923
drag, startPoint x: 860, startPoint y: 532, endPoint x: -21, endPoint y: 428, distance: 887.1
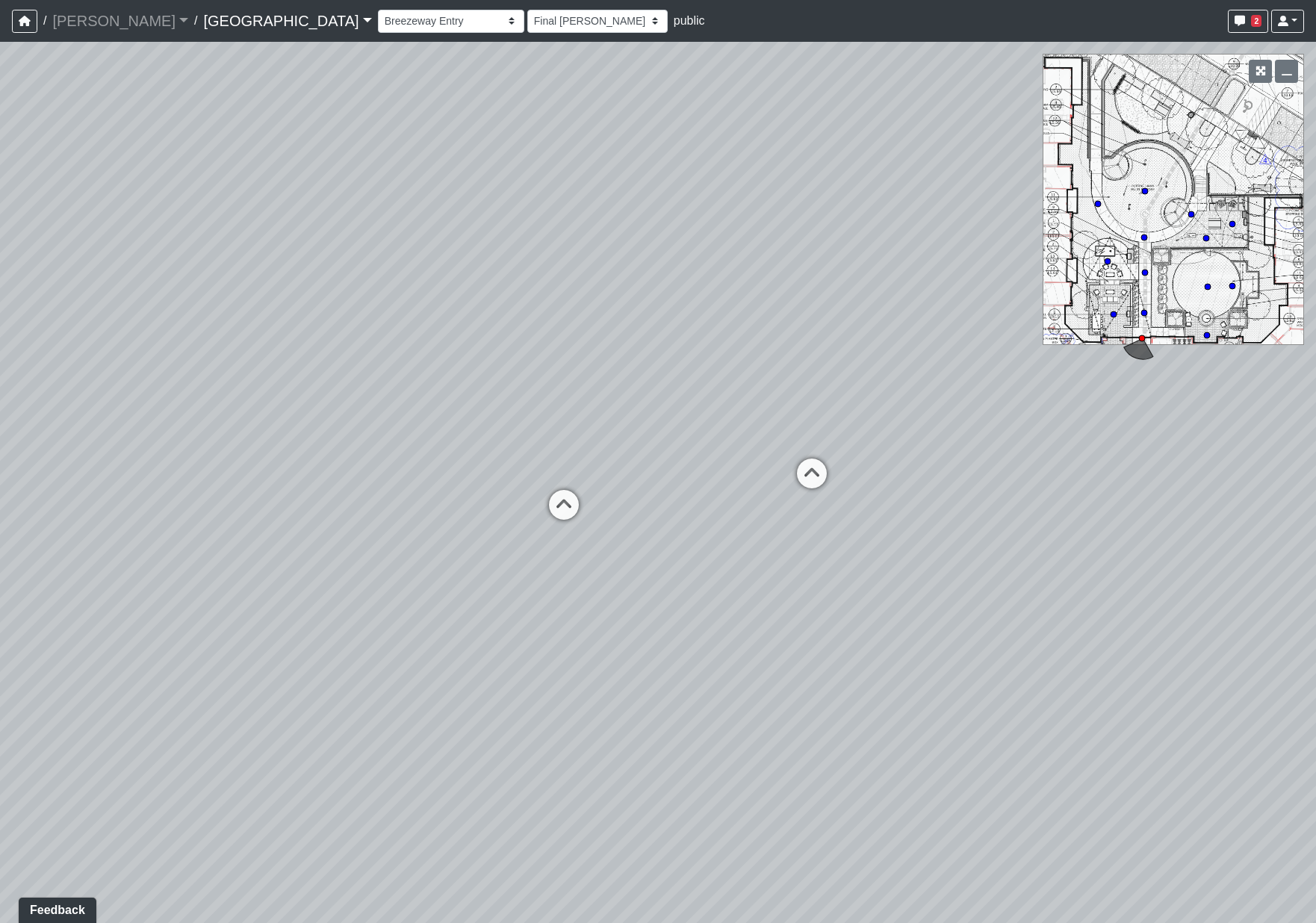
click at [0, 428] on html "/ [PERSON_NAME] Loading... / [GEOGRAPHIC_DATA] [GEOGRAPHIC_DATA] Loading... [GE…" at bounding box center [658, 461] width 1316 height 923
drag, startPoint x: 901, startPoint y: 568, endPoint x: 803, endPoint y: 733, distance: 191.9
click at [803, 733] on div "Loading... Pool Courtyard Entry 1 Loading... Main Lounge 2 Loading... Pool Cour…" at bounding box center [658, 482] width 1316 height 881
